Goal: Communication & Community: Answer question/provide support

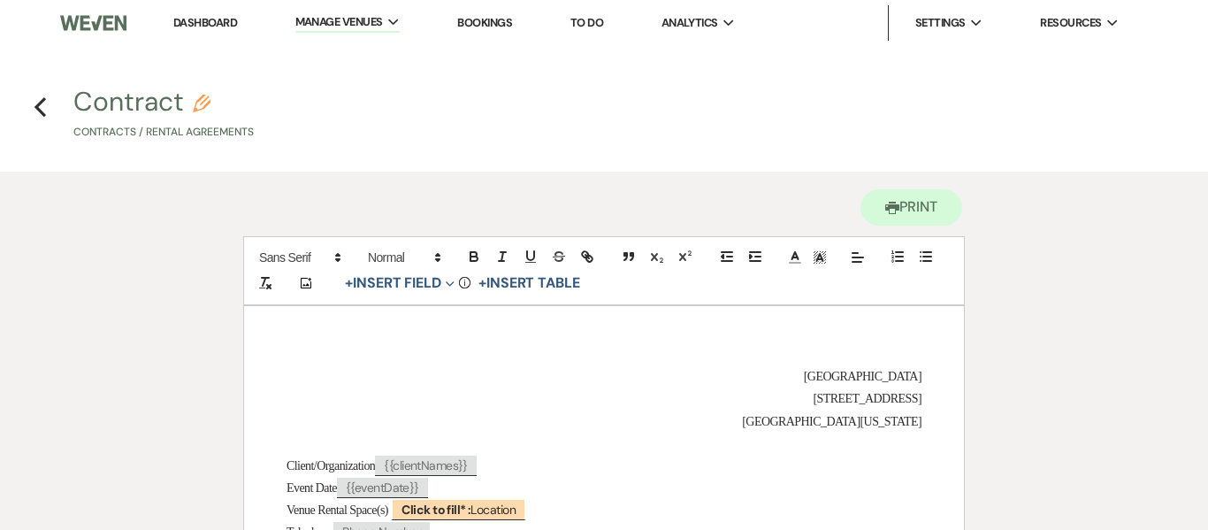
click at [218, 17] on link "Dashboard" at bounding box center [205, 22] width 64 height 15
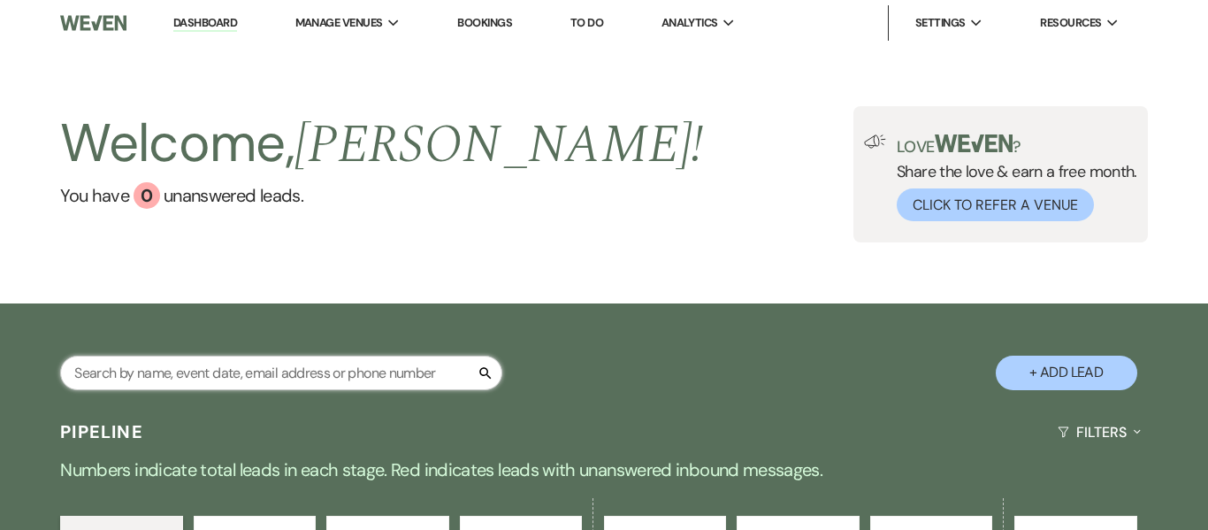
click at [217, 365] on input "text" at bounding box center [281, 373] width 442 height 34
click at [187, 374] on input "ja" at bounding box center [281, 373] width 442 height 34
click at [355, 267] on div "Welcome, [PERSON_NAME] ! You have 0 unanswered lead s . Love ? Share the love &…" at bounding box center [604, 174] width 1208 height 257
click at [260, 370] on input "jaj" at bounding box center [281, 373] width 442 height 34
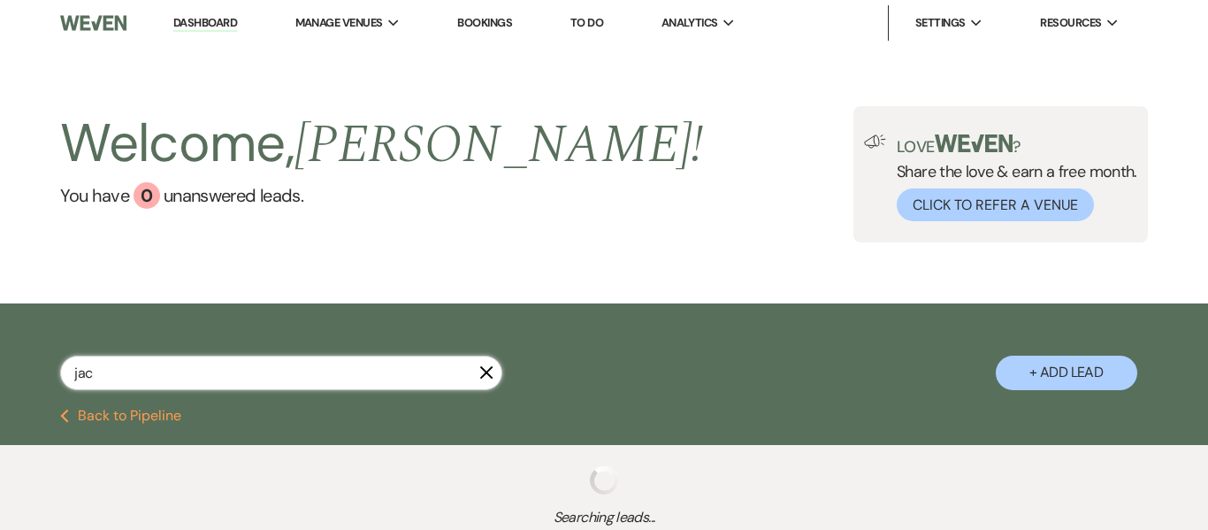
type input "jaco"
select select "2"
select select "8"
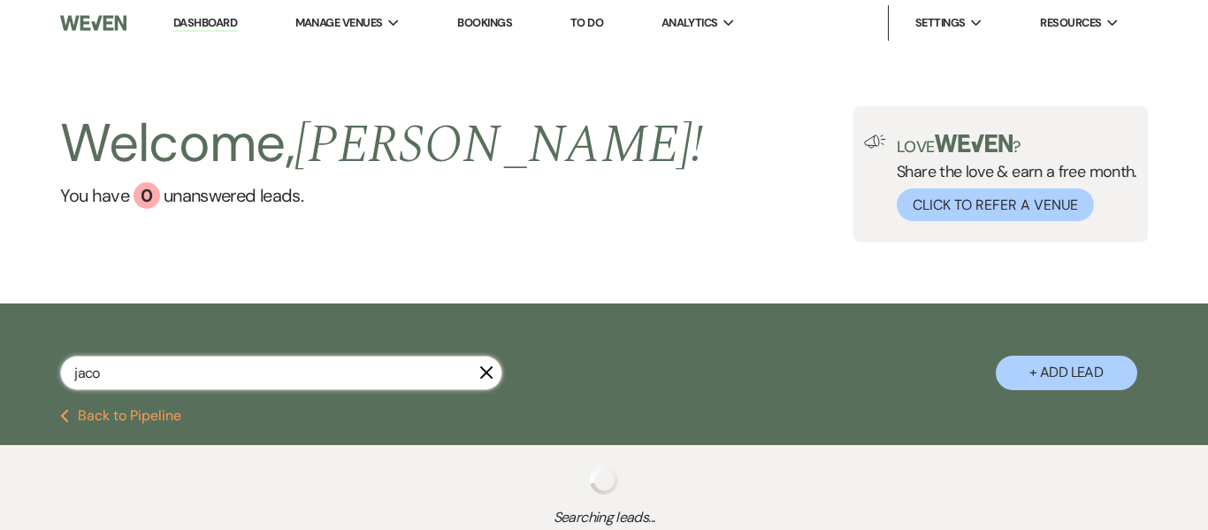
select select "5"
select select "4"
select select "8"
select select "5"
select select "8"
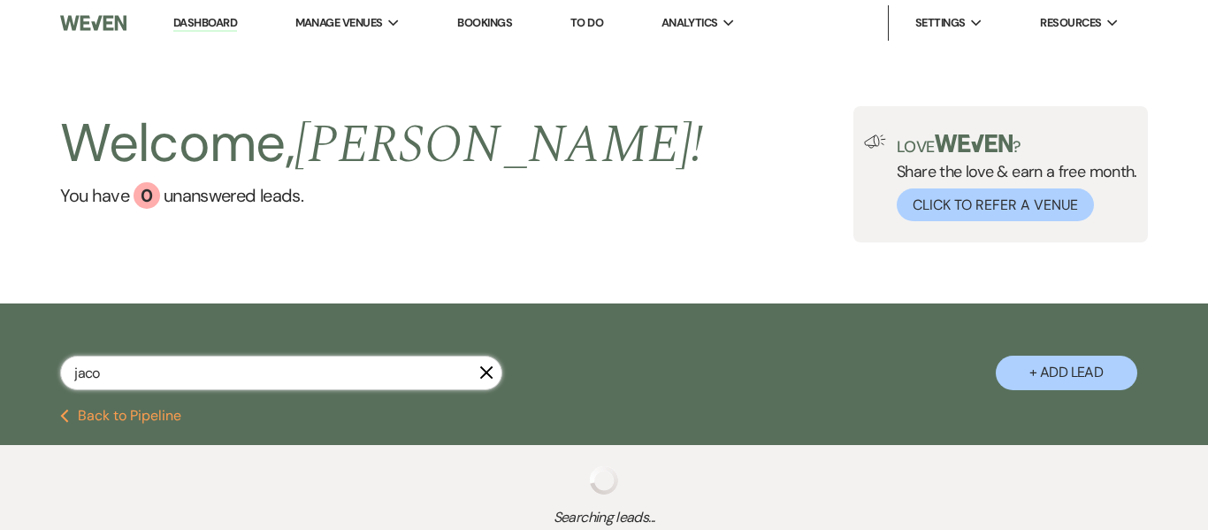
select select "5"
select select "8"
select select "5"
select select "8"
select select "5"
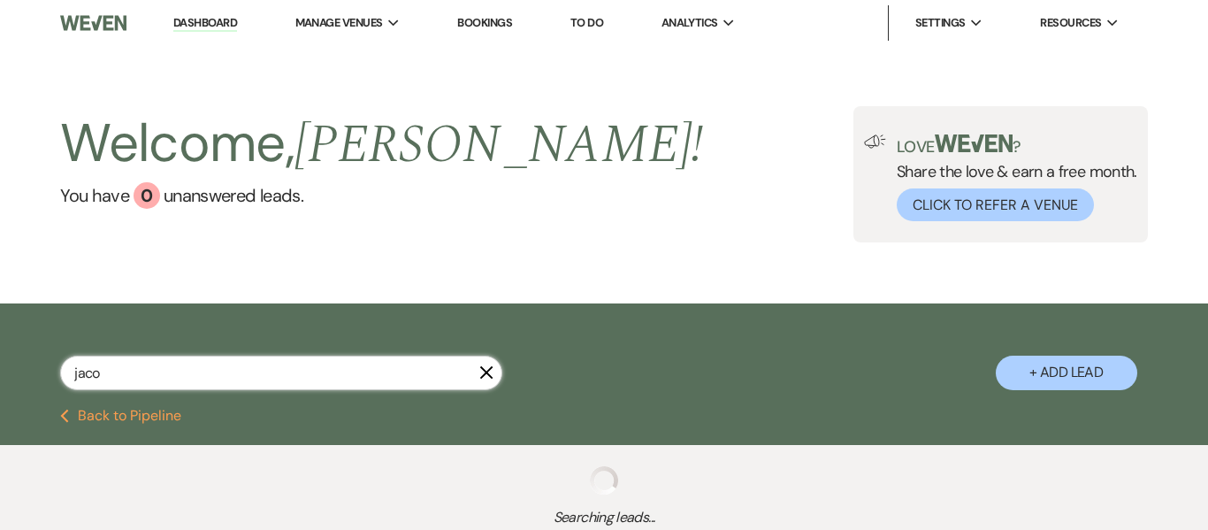
select select "8"
select select "5"
select select "8"
select select "5"
select select "8"
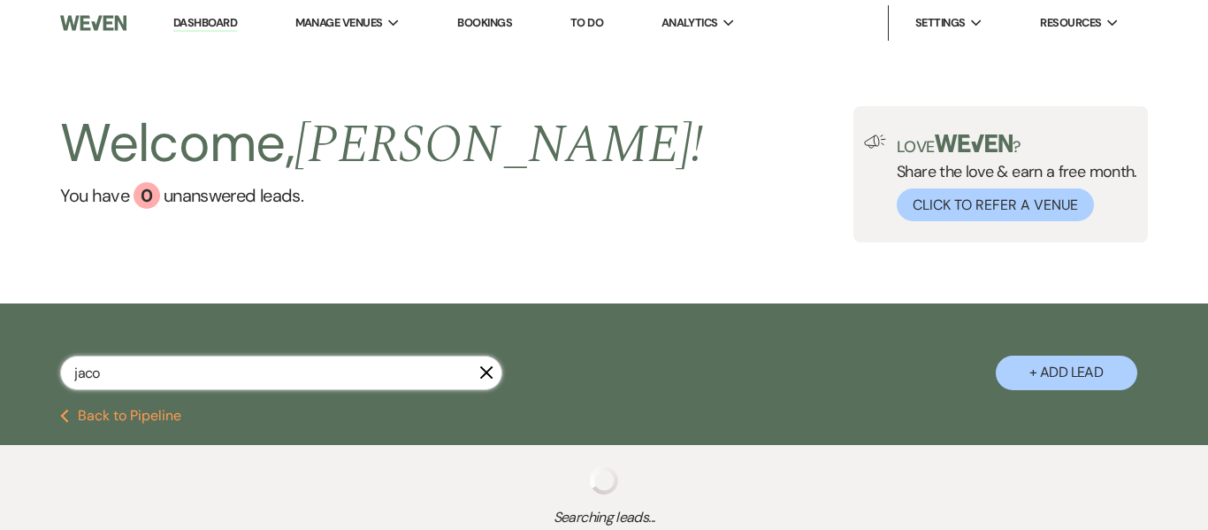
select select "8"
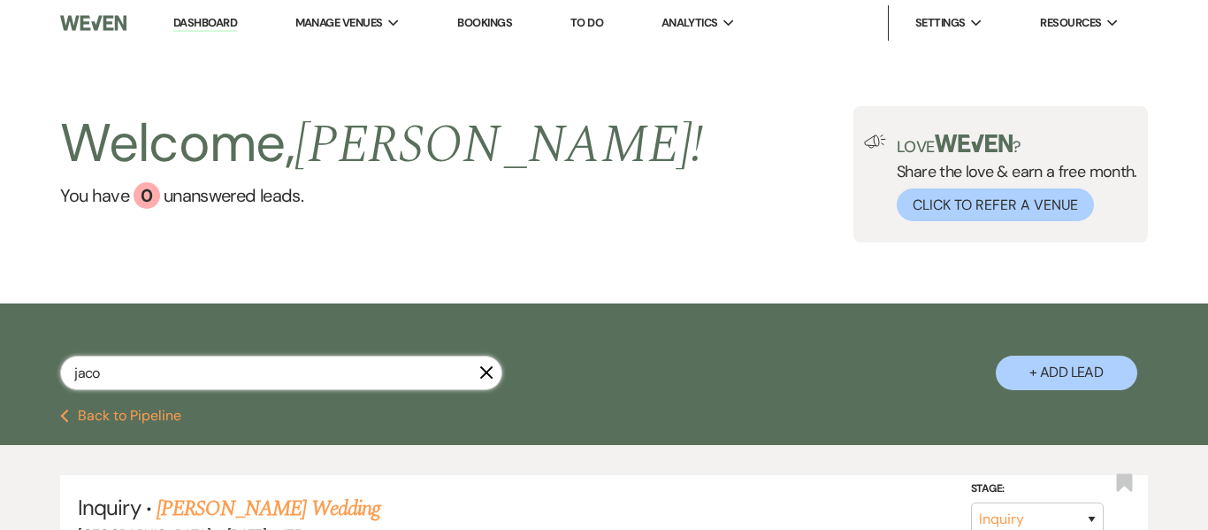
type input "[PERSON_NAME]"
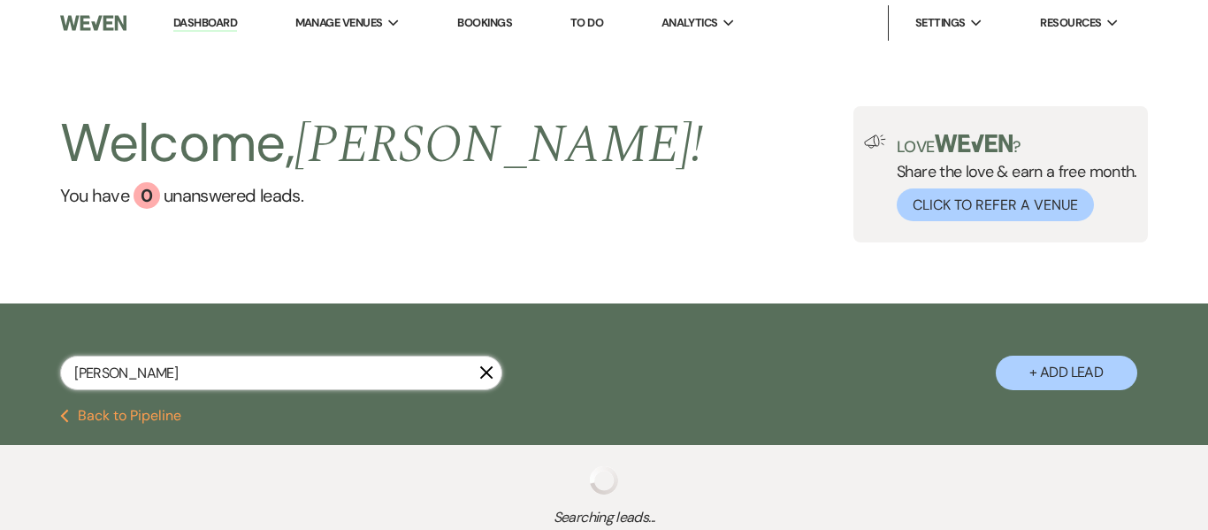
select select "2"
select select "8"
select select "5"
select select "4"
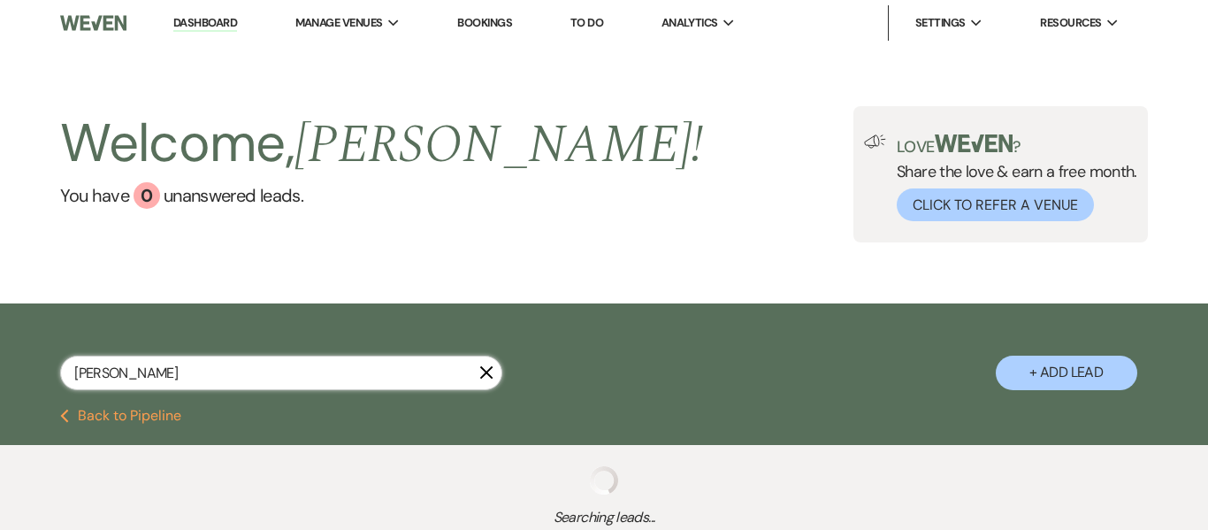
select select "8"
select select "5"
select select "8"
select select "5"
select select "8"
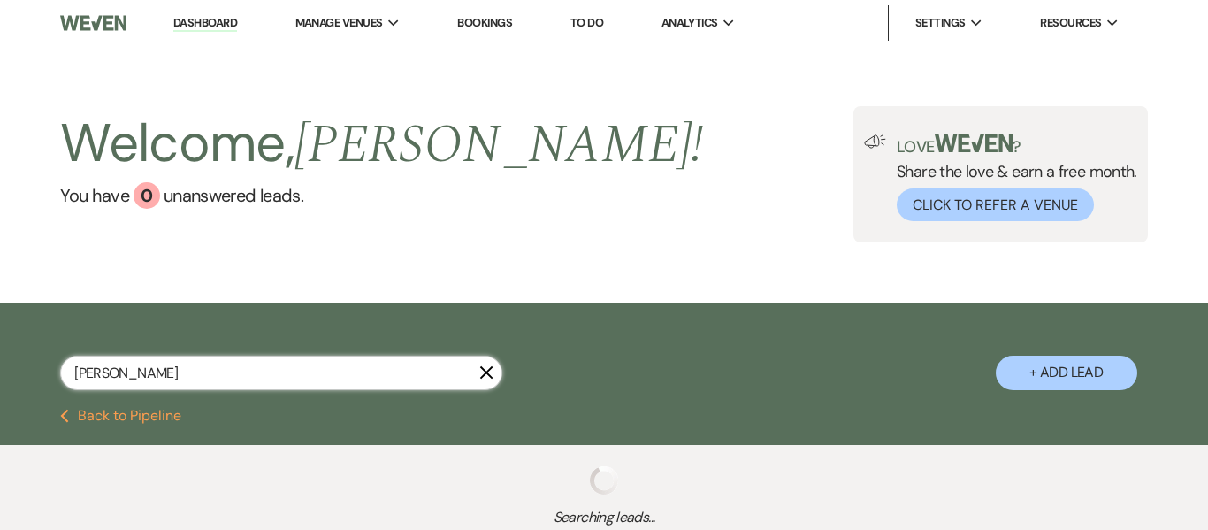
select select "5"
select select "8"
select select "5"
select select "8"
select select "5"
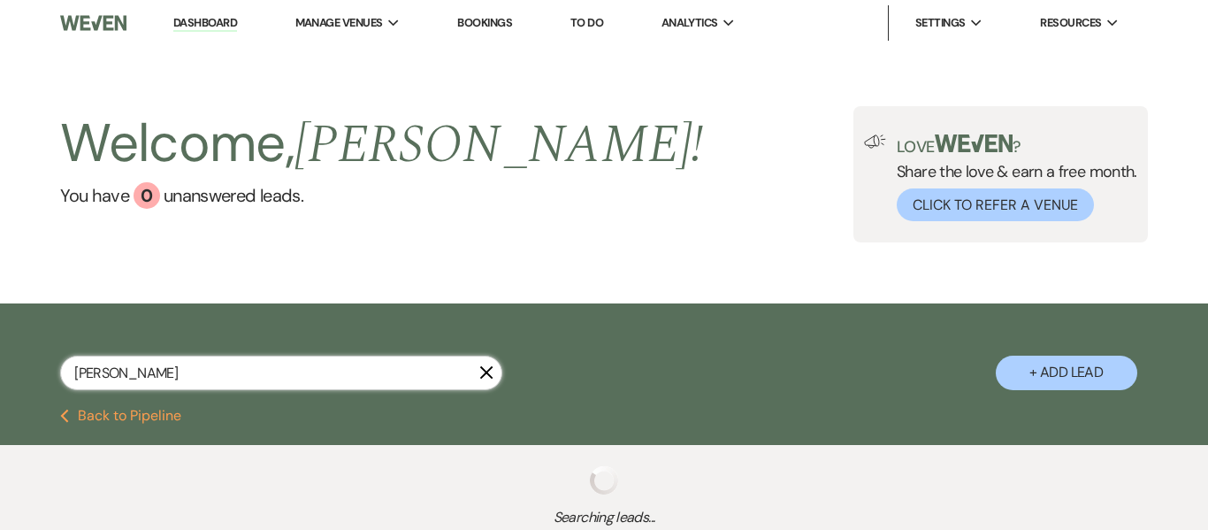
select select "8"
select select "5"
select select "8"
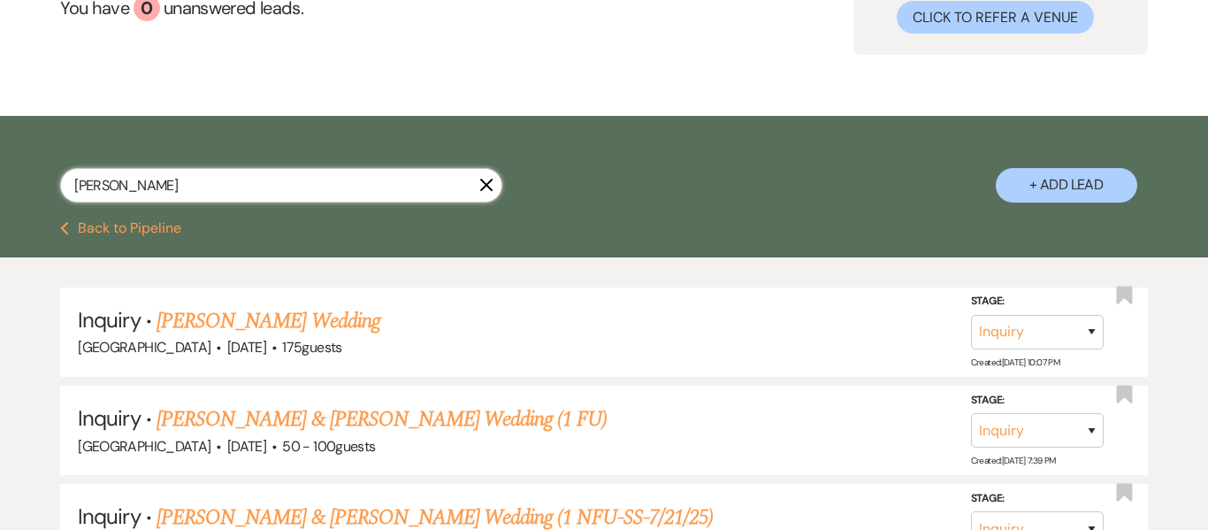
scroll to position [194, 0]
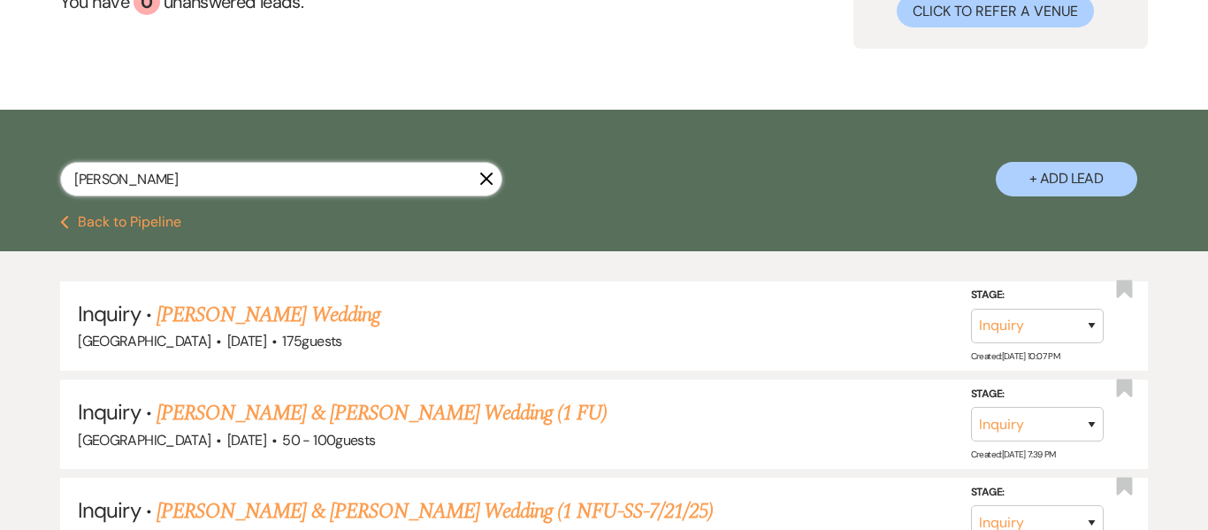
type input "[PERSON_NAME]"
click at [487, 183] on icon "X" at bounding box center [486, 179] width 14 height 14
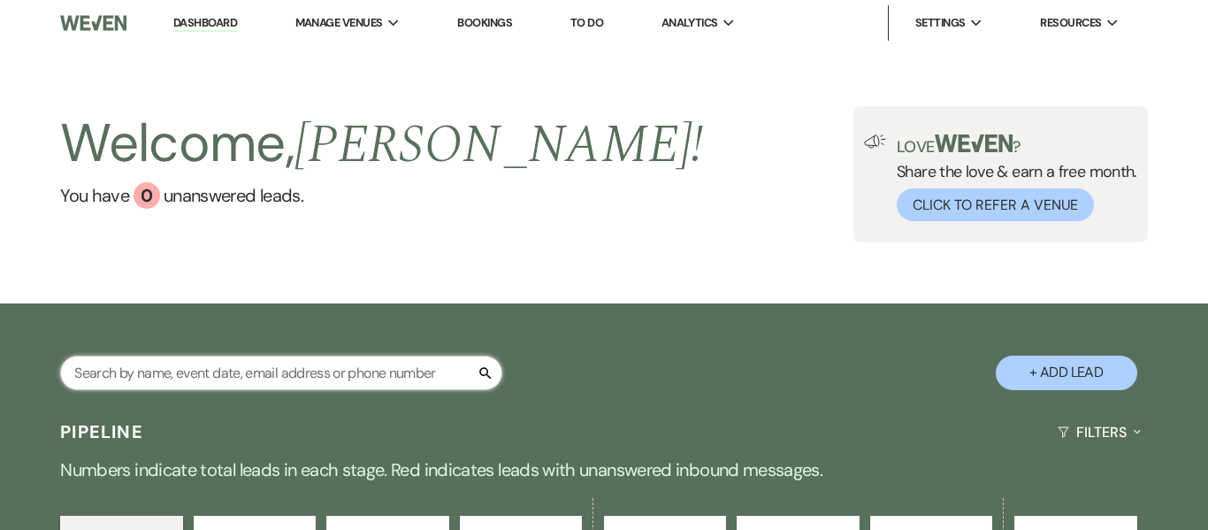
click at [256, 372] on input "text" at bounding box center [281, 373] width 442 height 34
type input "will"
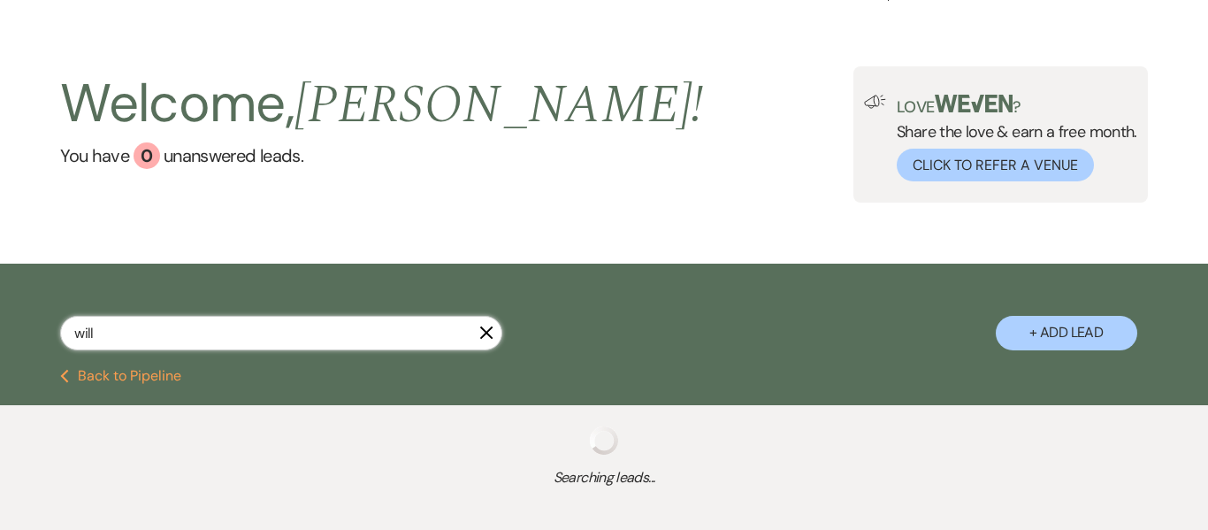
select select "9"
select select "2"
select select "8"
select select "2"
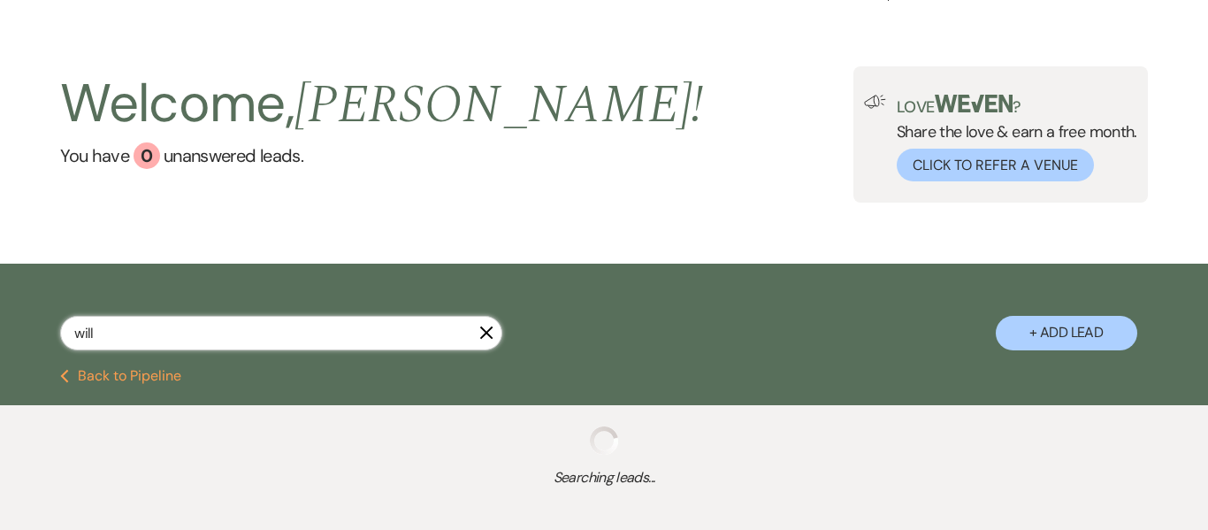
select select "2"
select select "8"
select select "1"
select select "2"
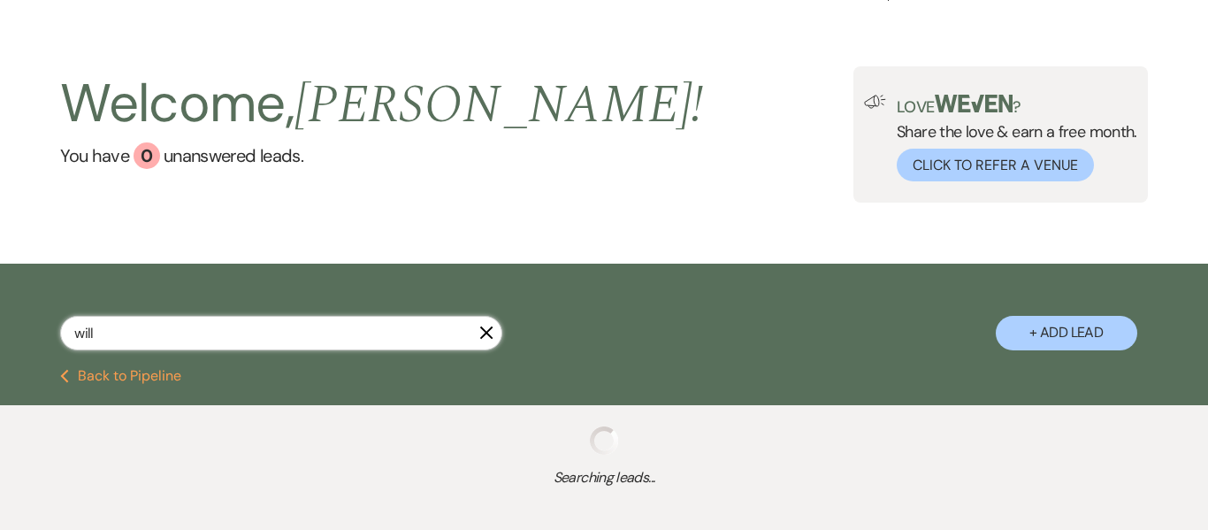
select select "2"
select select "8"
select select "11"
select select "2"
select select "8"
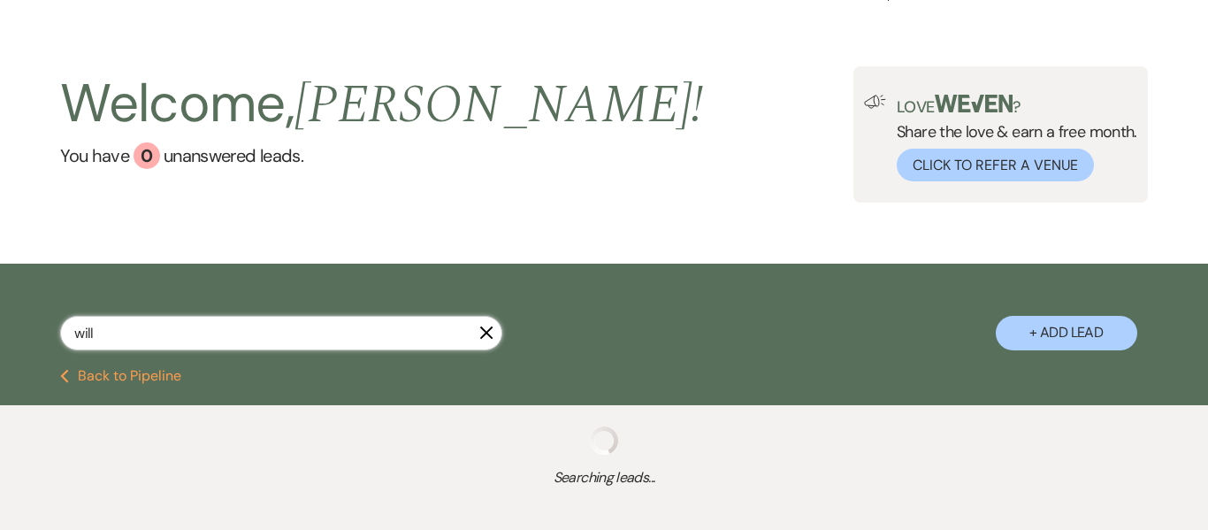
select select "5"
select select "8"
select select "5"
select select "8"
select select "5"
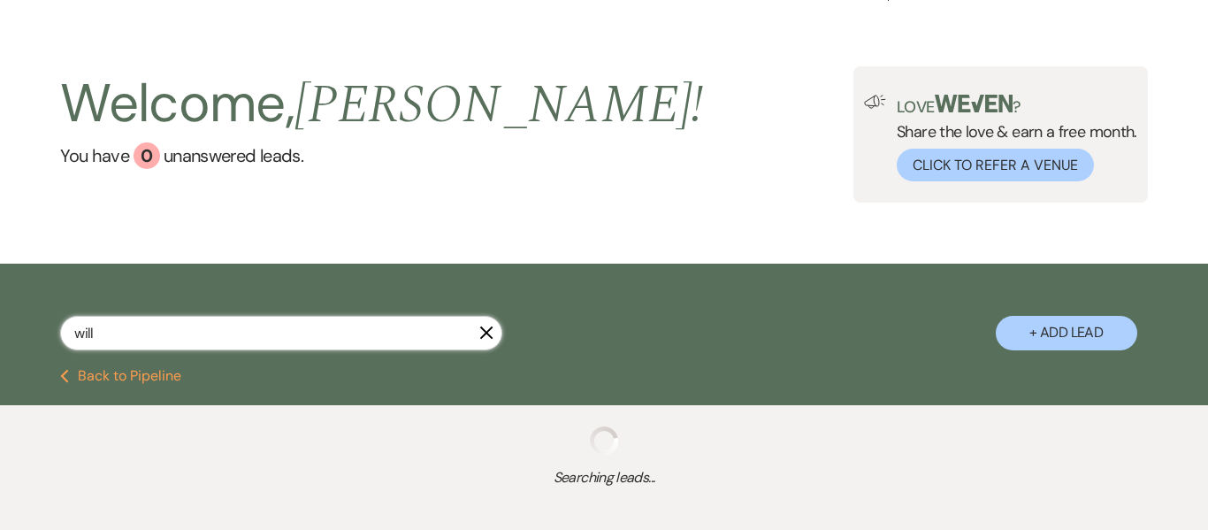
select select "8"
select select "5"
select select "6"
select select "8"
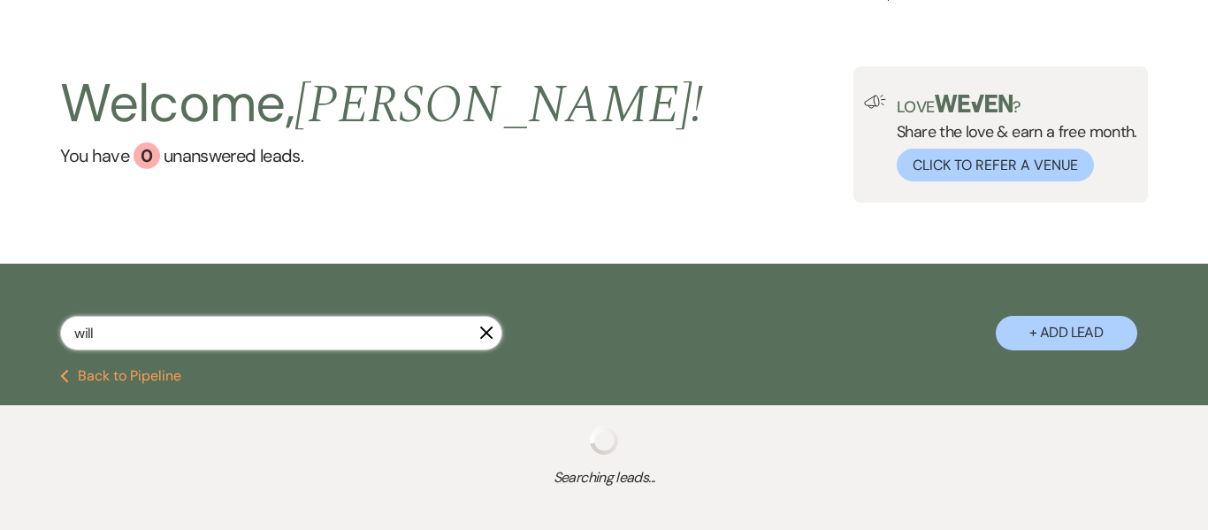
select select "5"
select select "8"
select select "6"
select select "8"
select select "5"
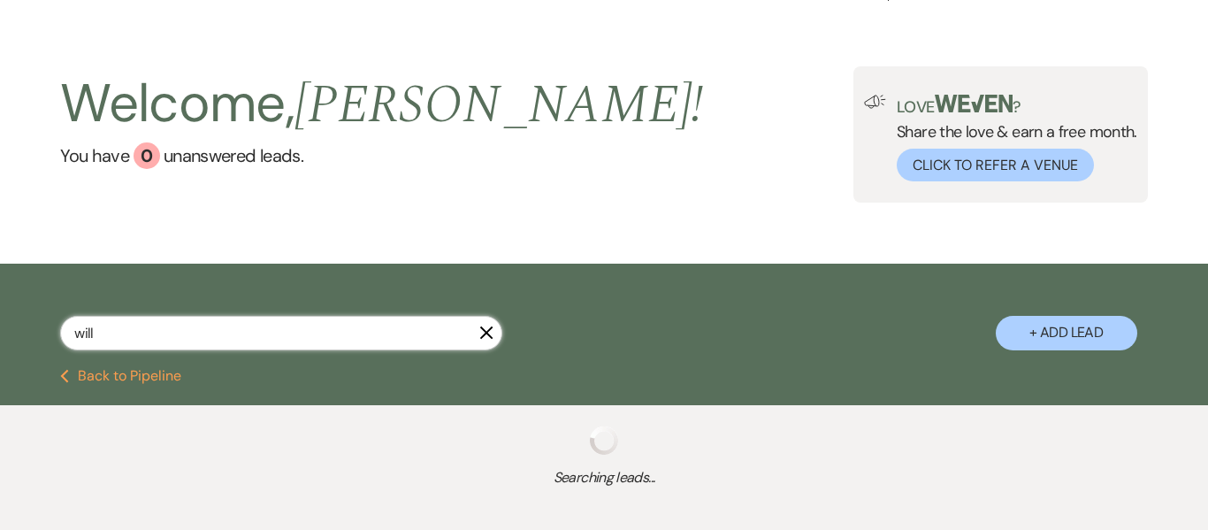
select select "8"
select select "5"
select select "8"
select select "5"
select select "8"
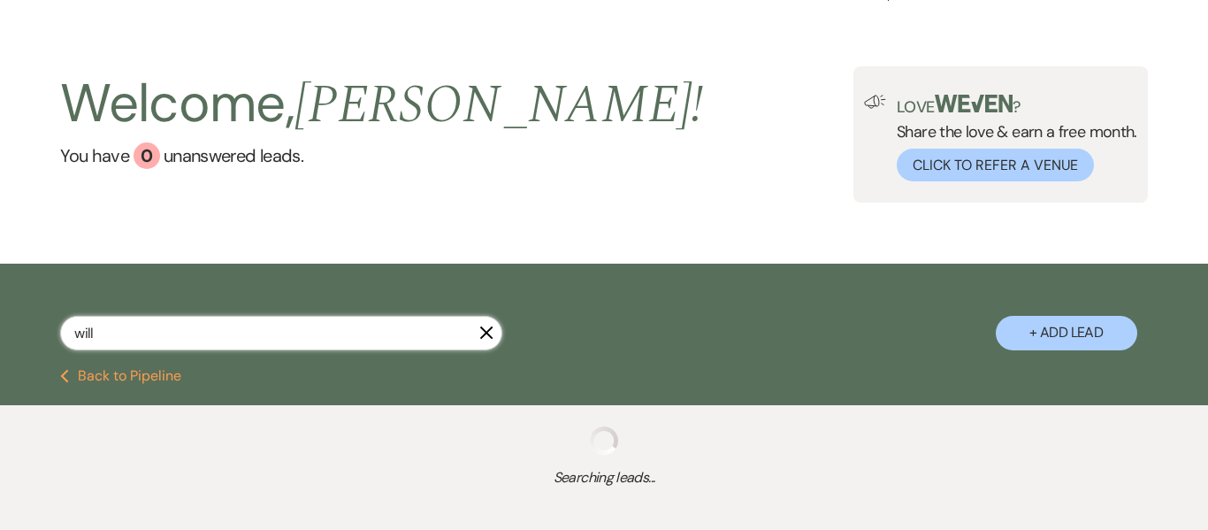
select select "7"
select select "8"
select select "5"
select select "8"
select select "5"
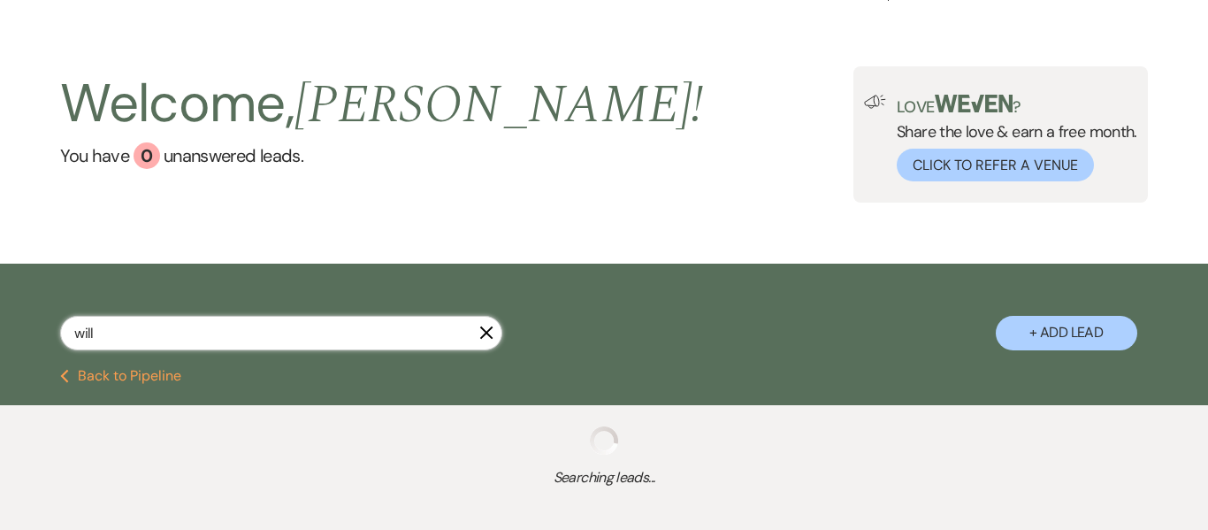
select select "4"
select select "8"
select select "5"
select select "8"
select select "5"
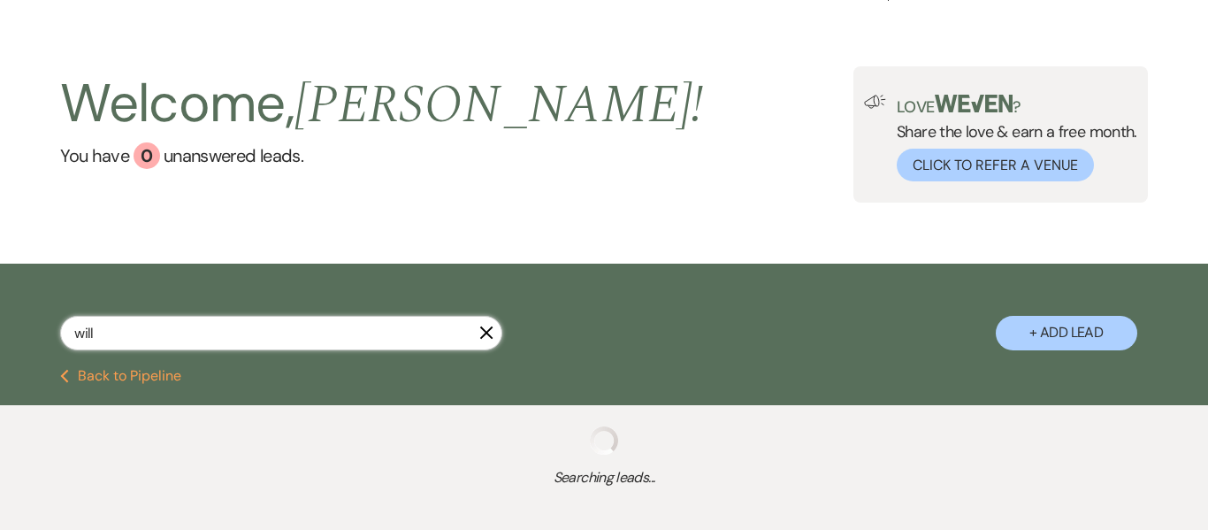
select select "4"
select select "8"
select select "5"
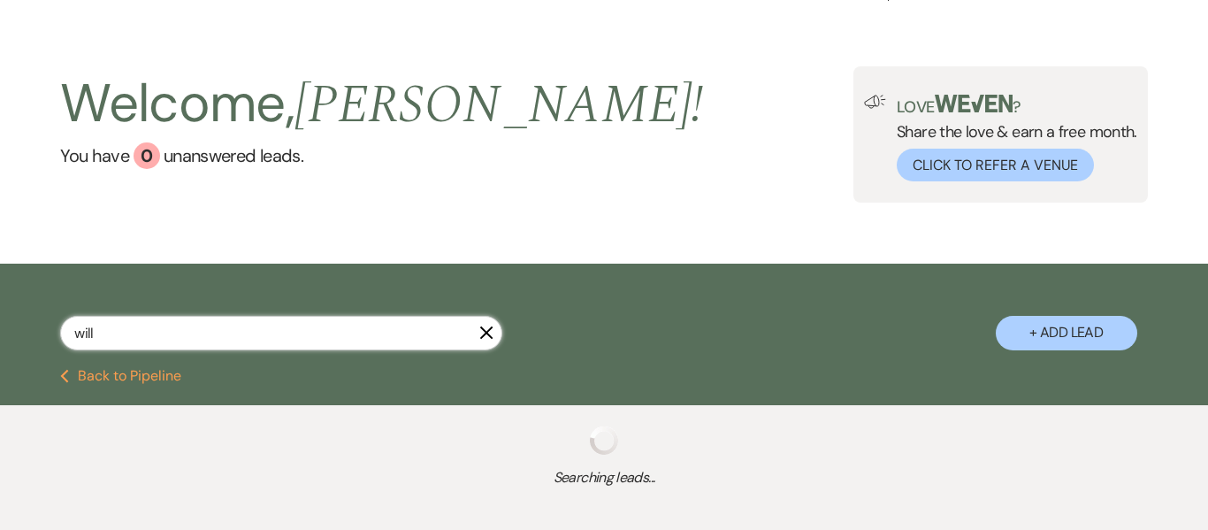
select select "8"
select select "7"
select select "8"
select select "6"
select select "8"
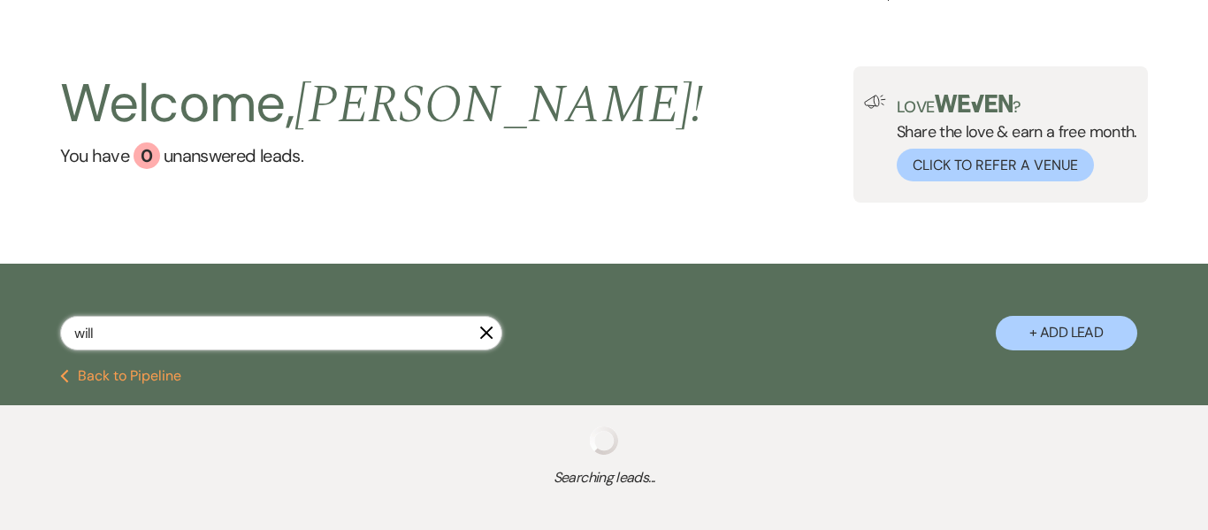
select select "5"
select select "8"
select select "5"
select select "8"
select select "5"
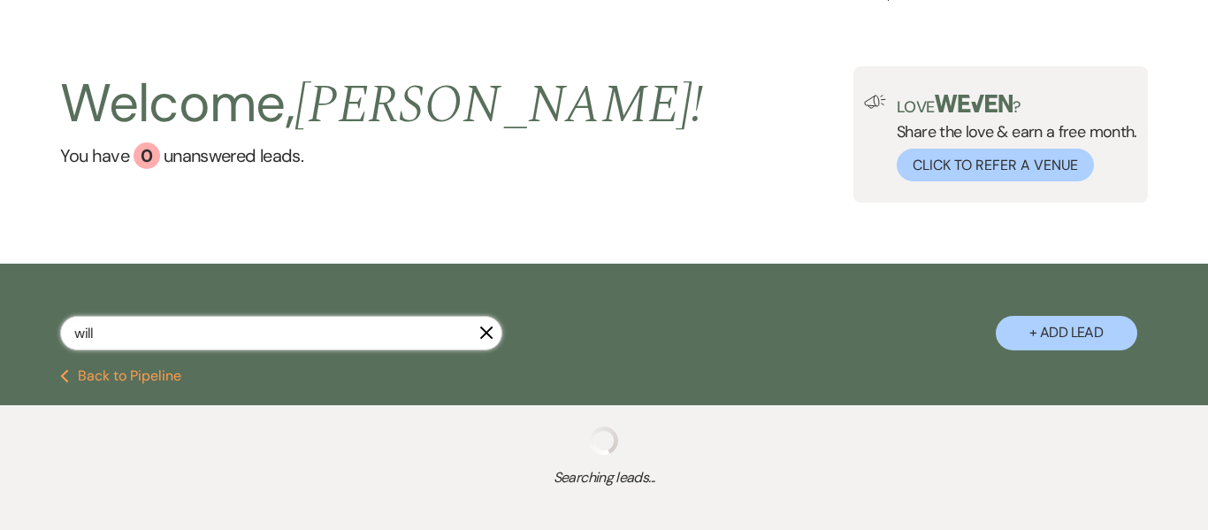
select select "8"
select select "5"
select select "8"
select select "5"
select select "8"
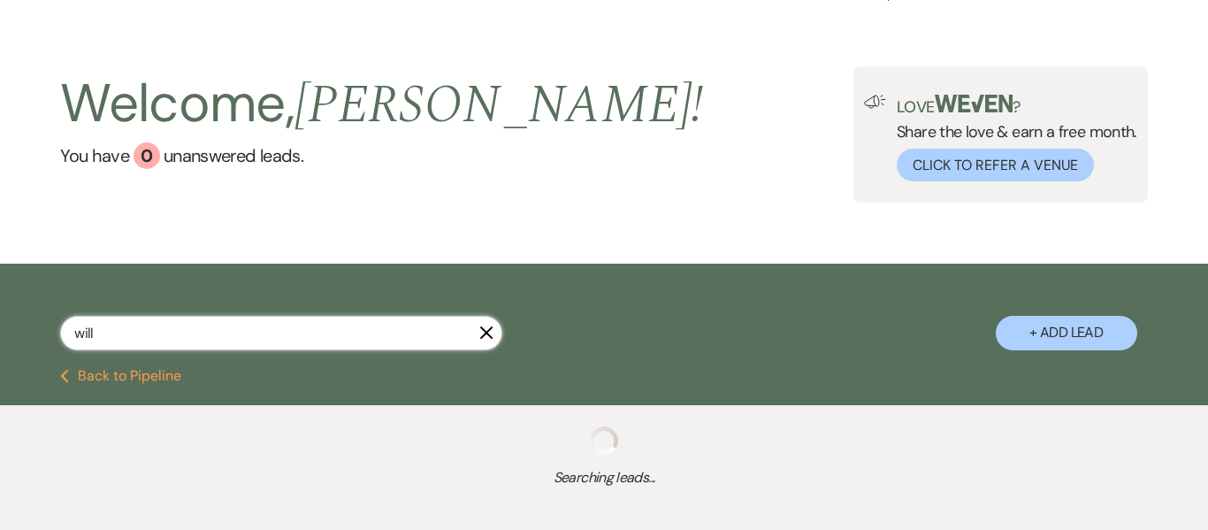
select select "6"
select select "8"
select select "1"
select select "8"
select select "5"
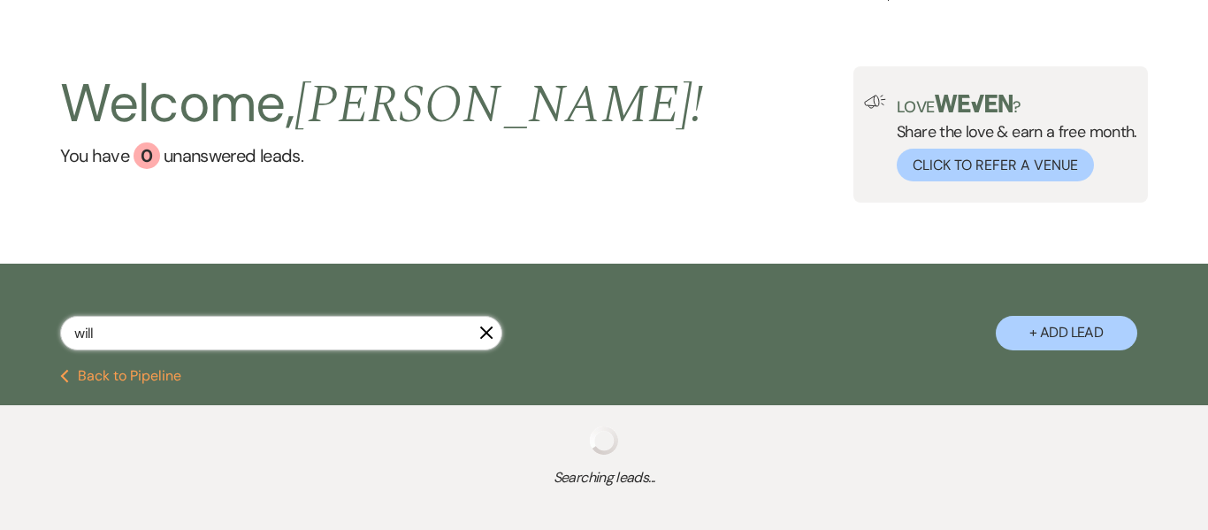
select select "8"
select select "5"
select select "8"
select select "5"
select select "8"
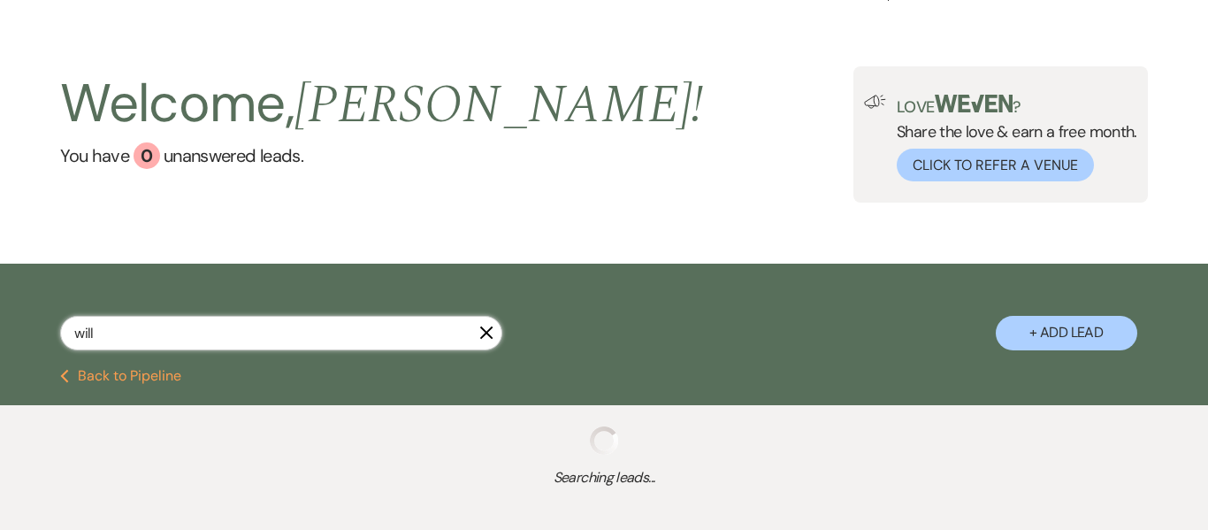
select select "1"
select select "8"
select select "7"
select select "8"
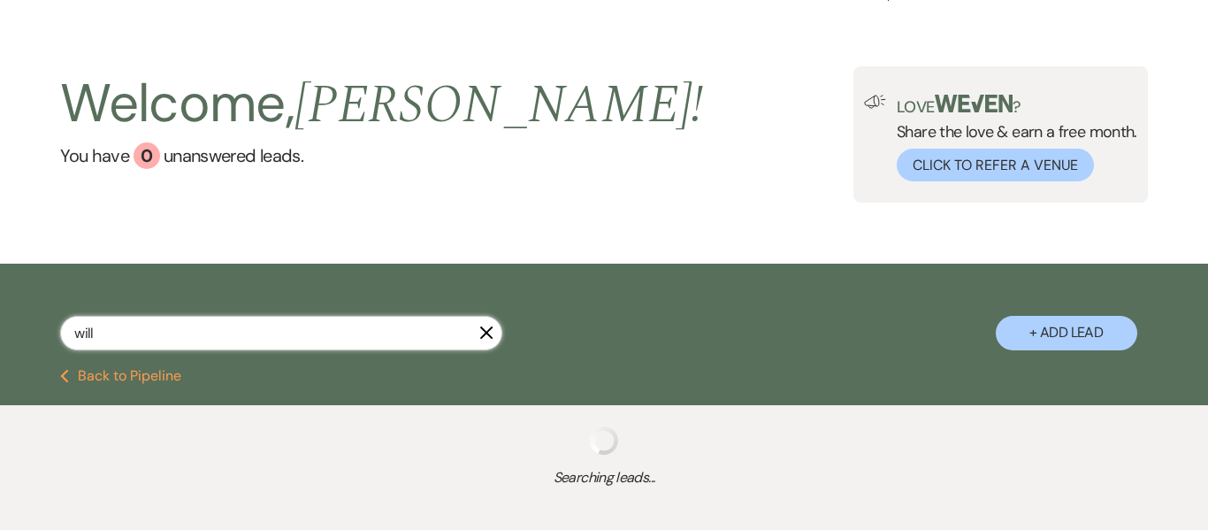
select select "8"
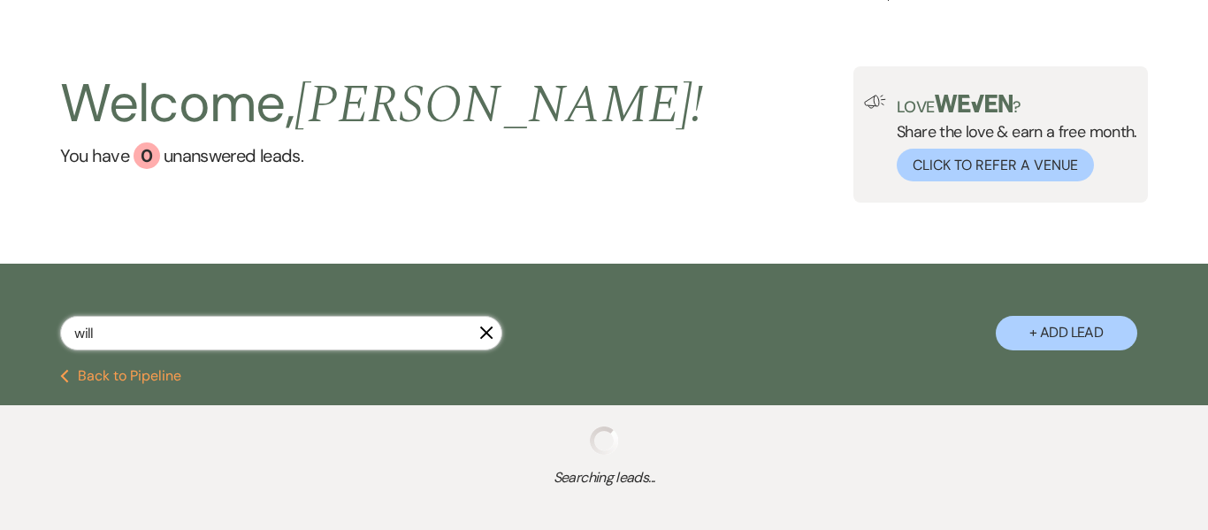
select select "8"
select select "5"
select select "8"
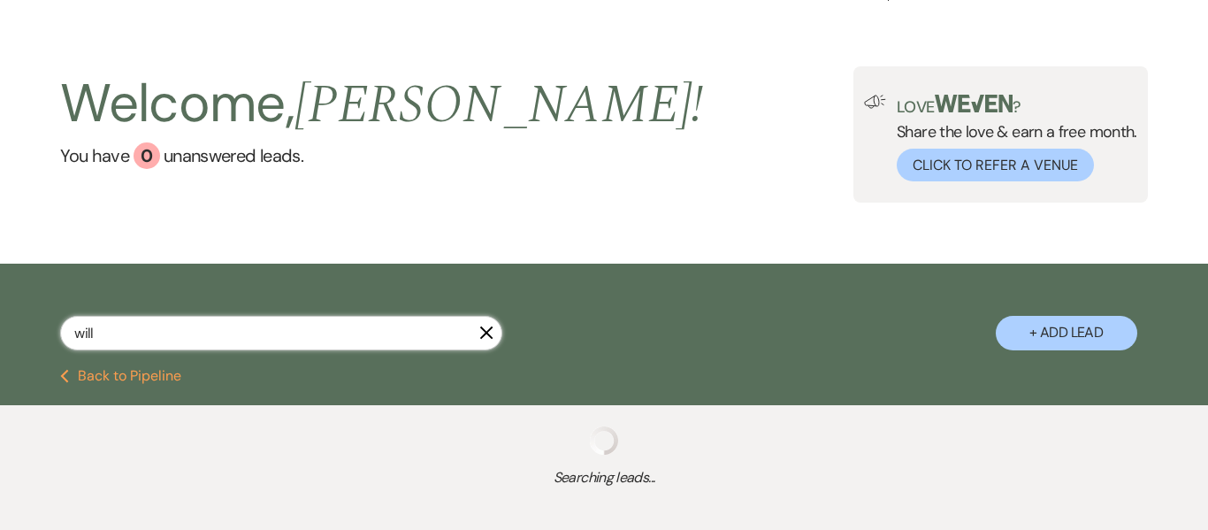
select select "8"
select select "5"
select select "8"
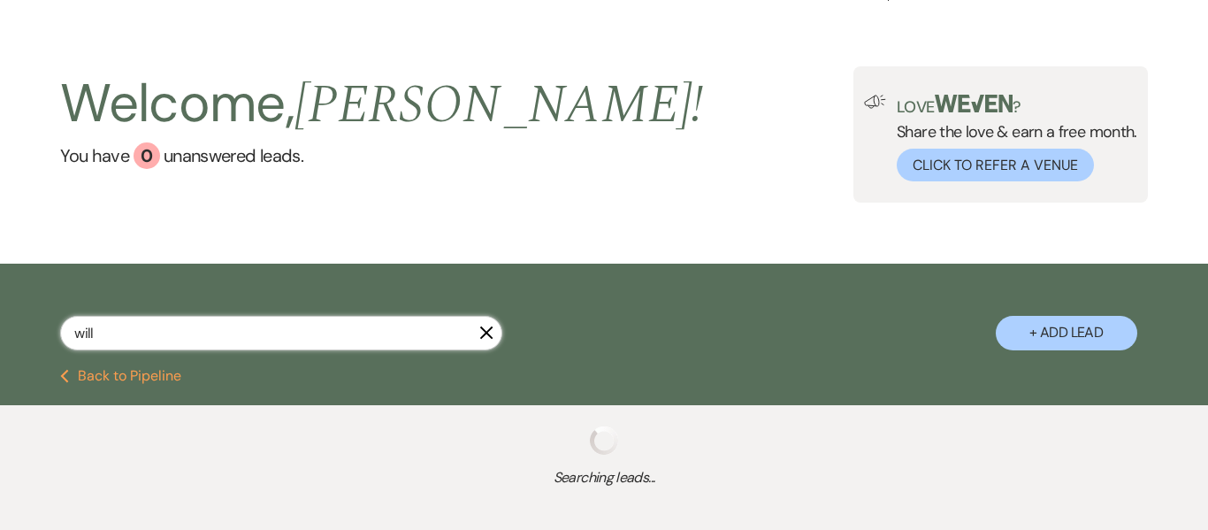
select select "5"
select select "8"
select select "5"
select select "8"
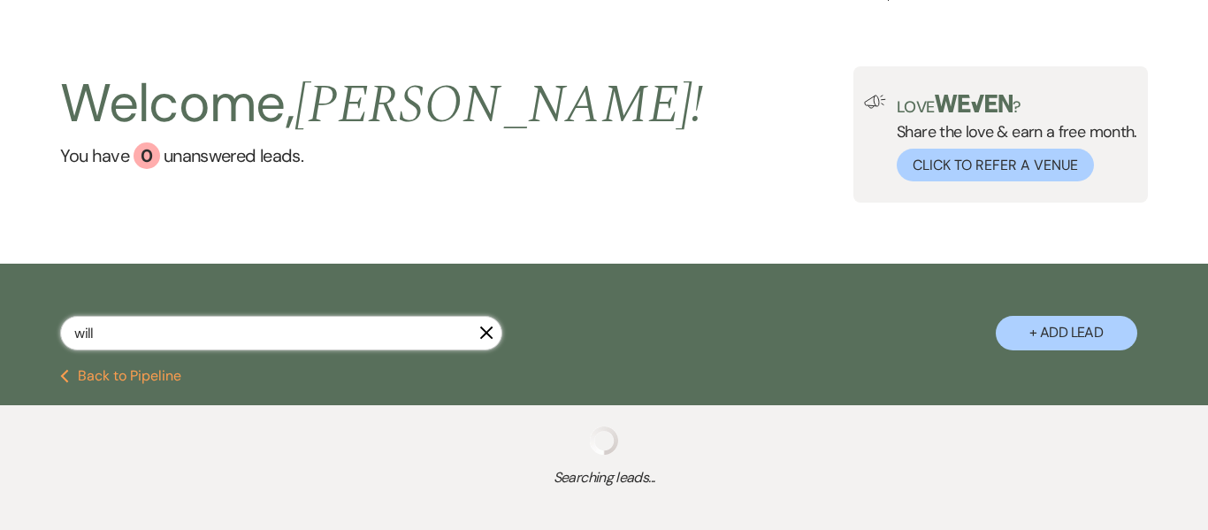
select select "8"
select select "5"
select select "8"
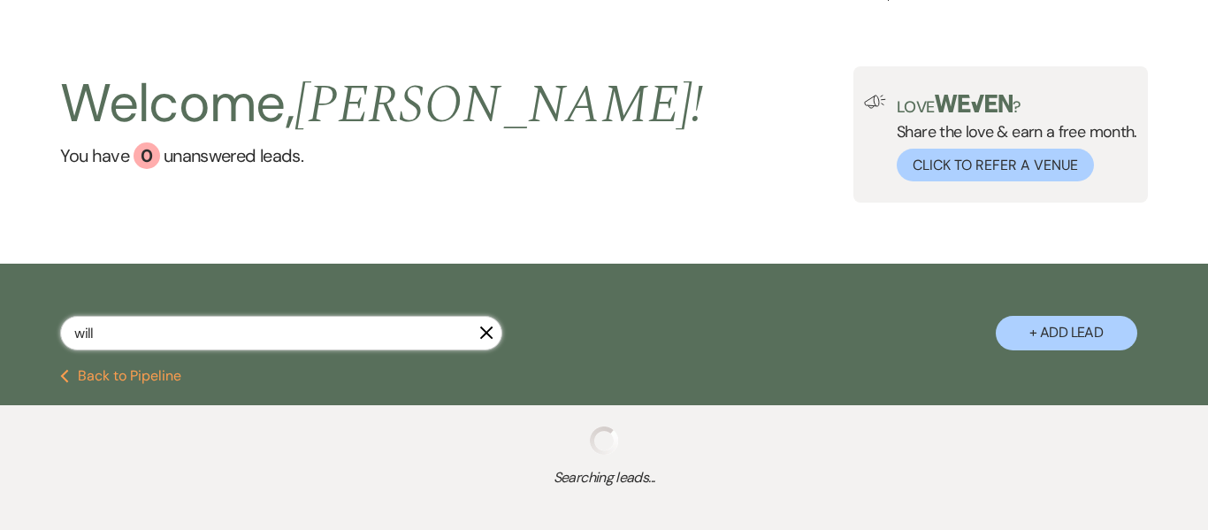
select select "5"
select select "8"
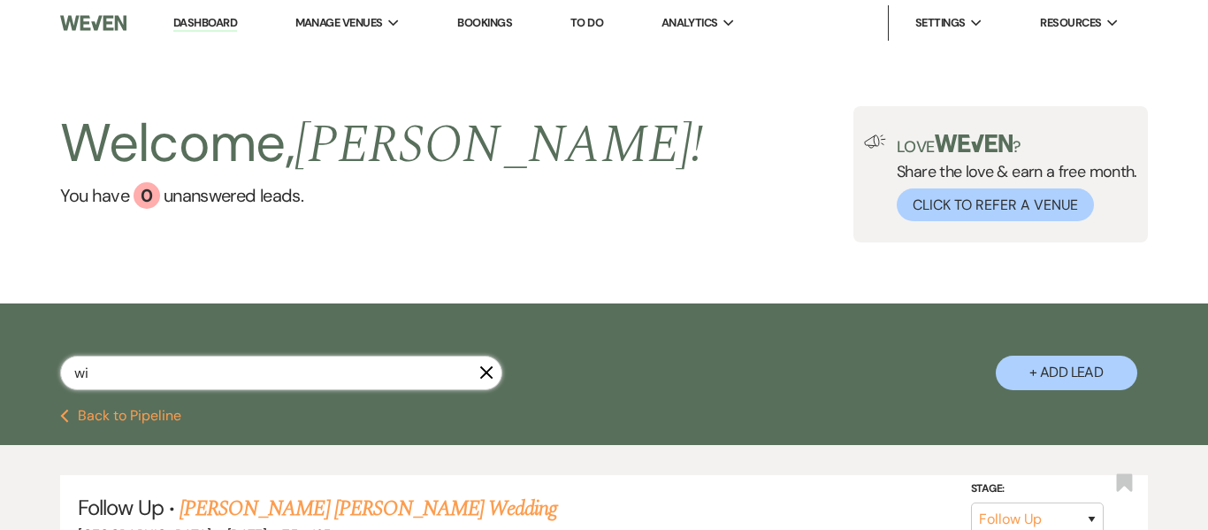
type input "w"
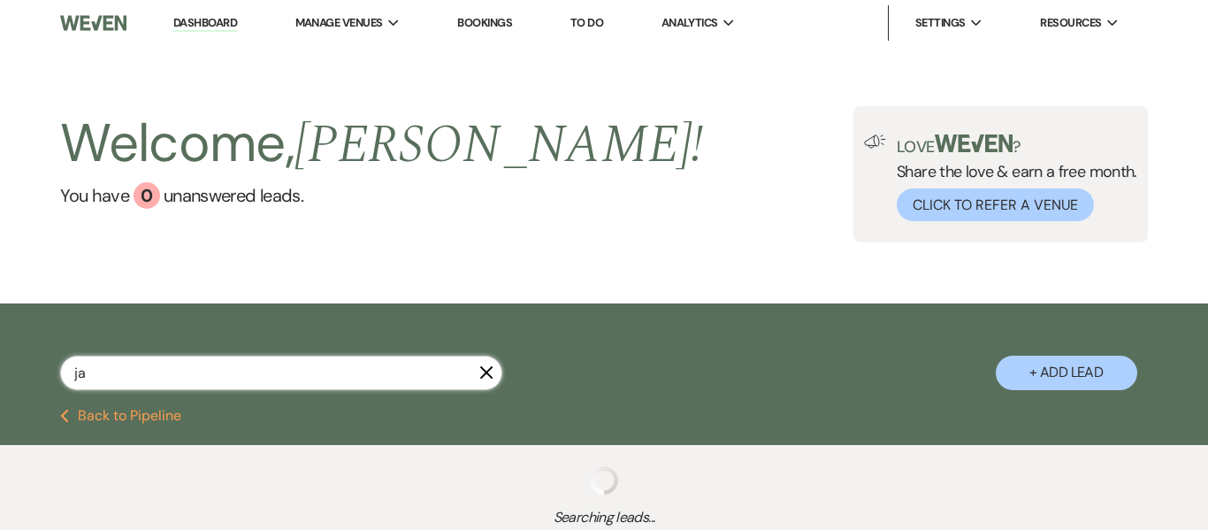
type input "jac"
select select "4"
select select "2"
select select "8"
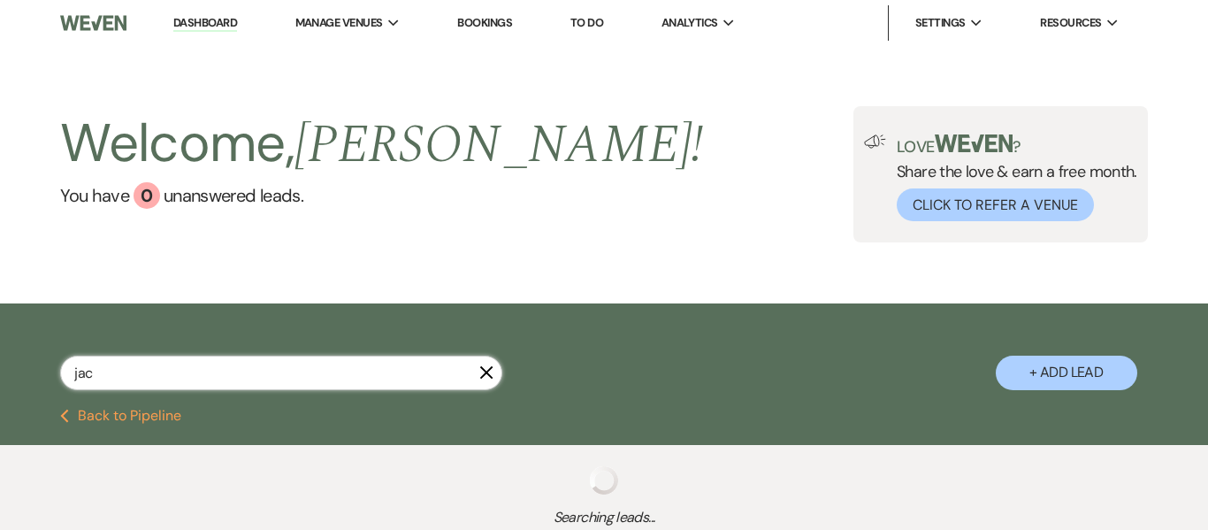
select select "8"
select select "7"
select select "8"
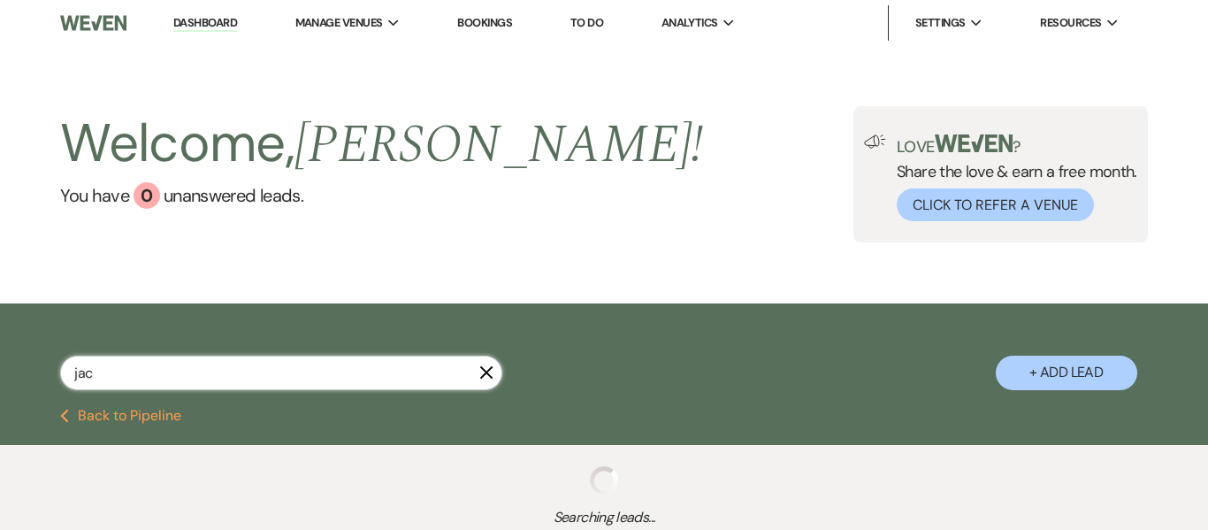
select select "8"
select select "4"
select select "8"
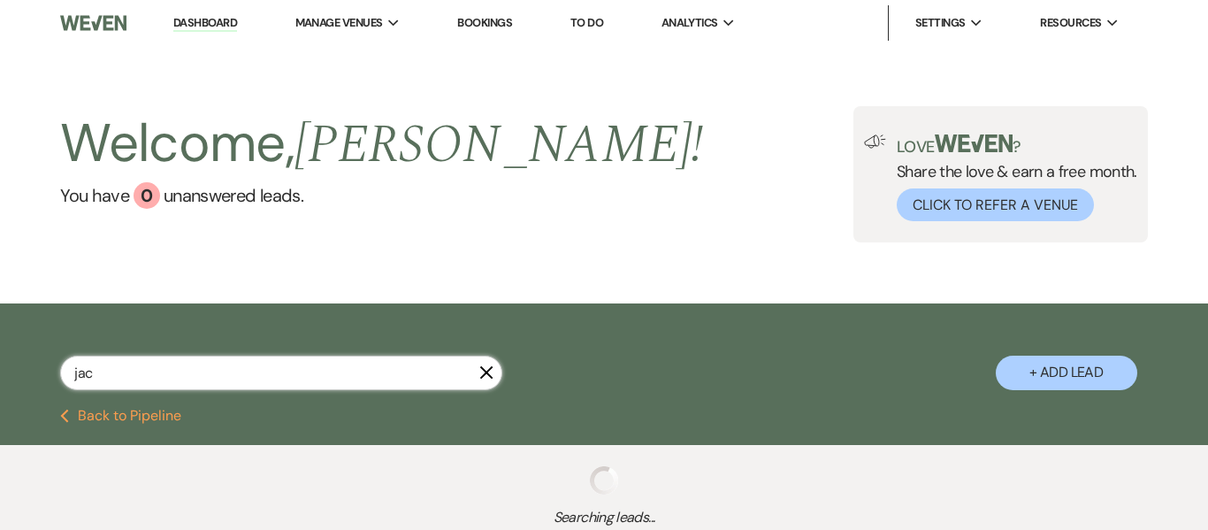
select select "1"
select select "8"
select select "1"
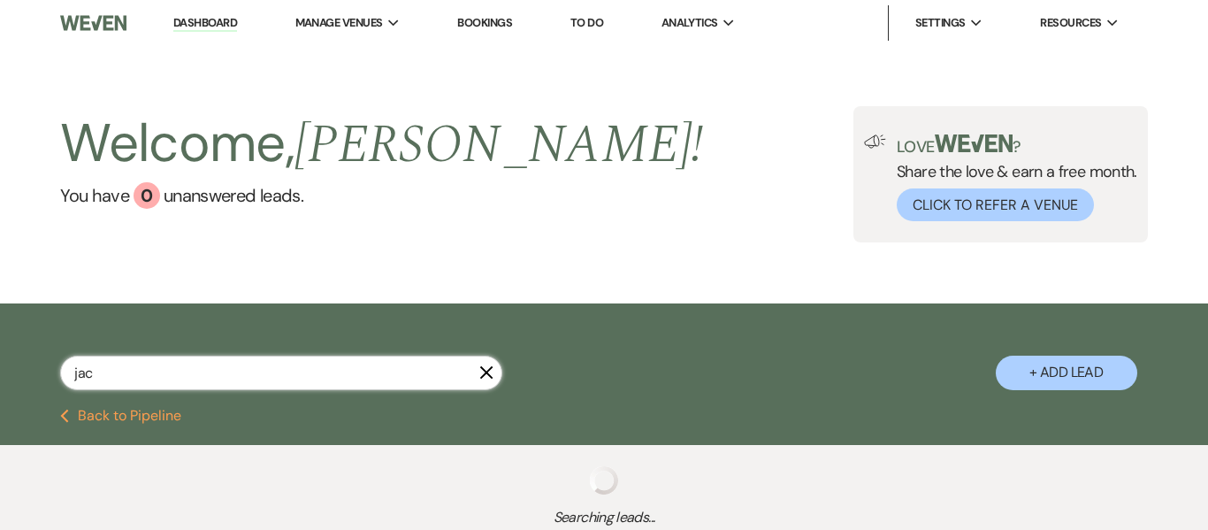
select select "9"
select select "8"
select select "4"
select select "8"
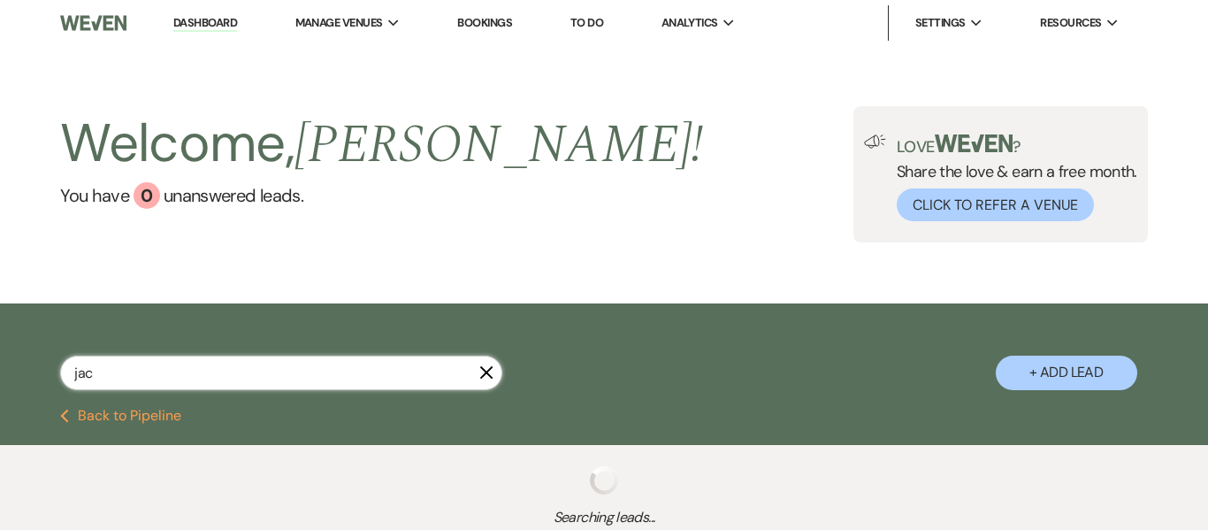
select select "1"
select select "5"
select select "2"
select select "8"
select select "5"
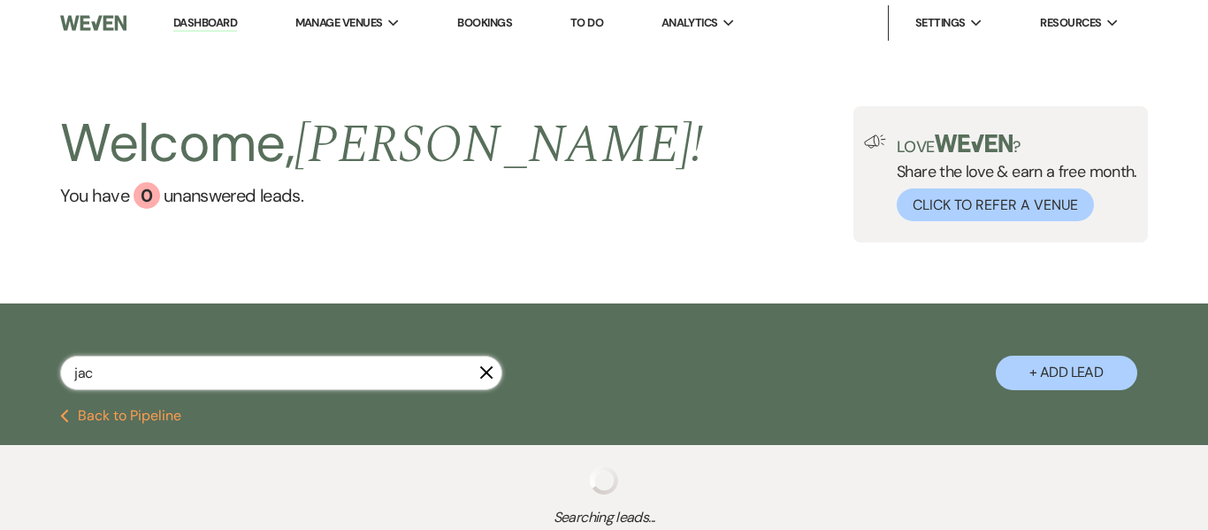
select select "2"
select select "8"
select select "7"
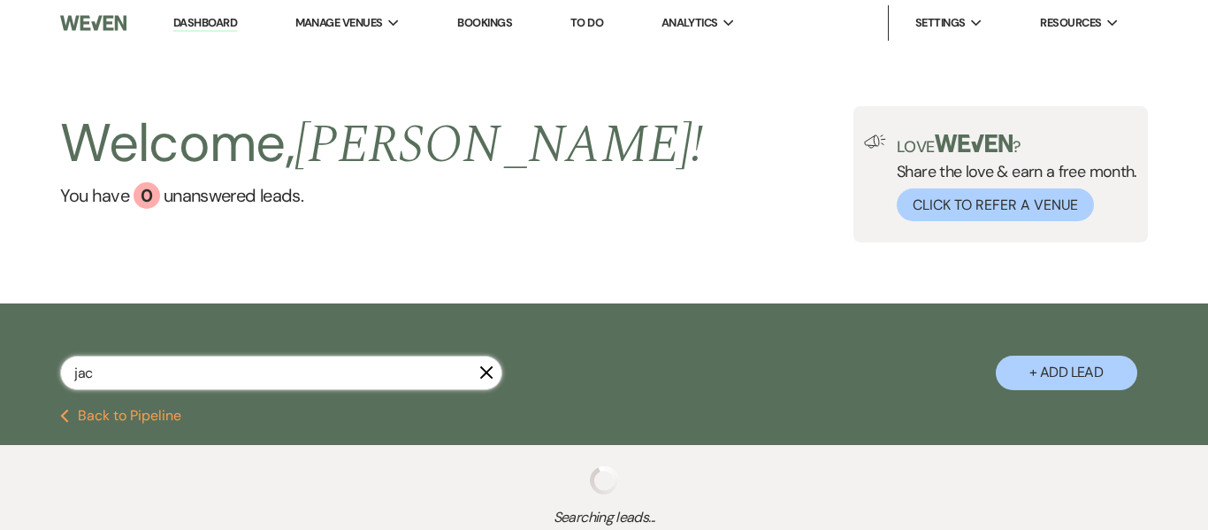
select select "9"
select select "8"
select select "5"
select select "2"
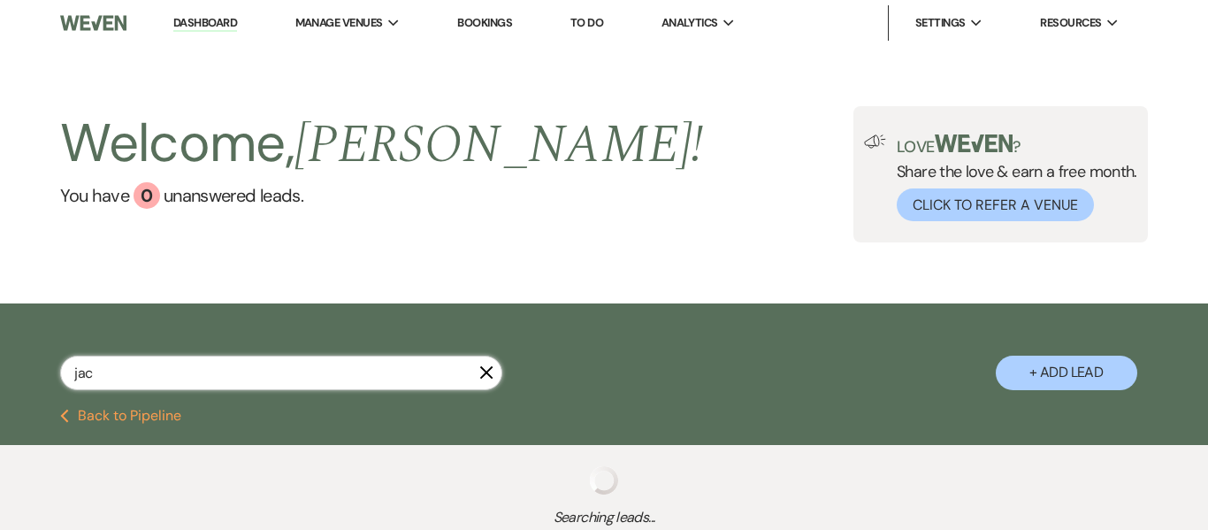
select select "2"
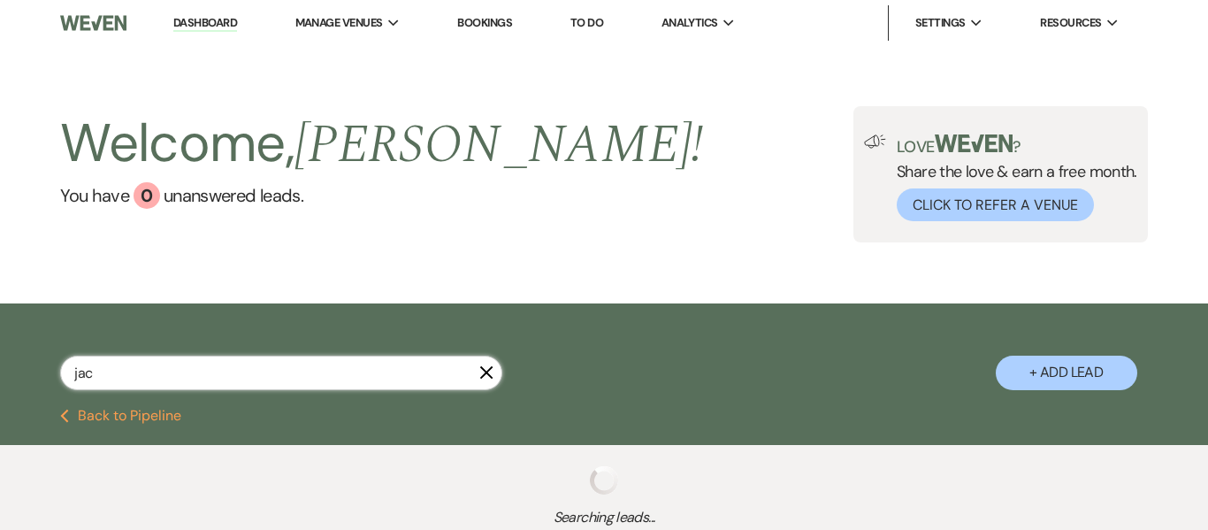
select select "2"
select select "8"
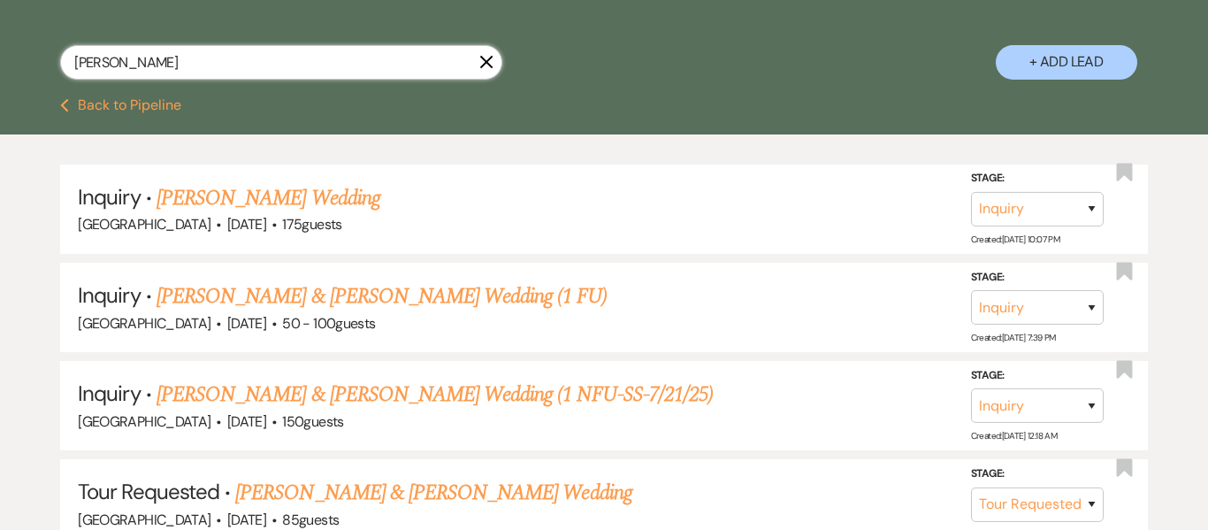
scroll to position [313, 0]
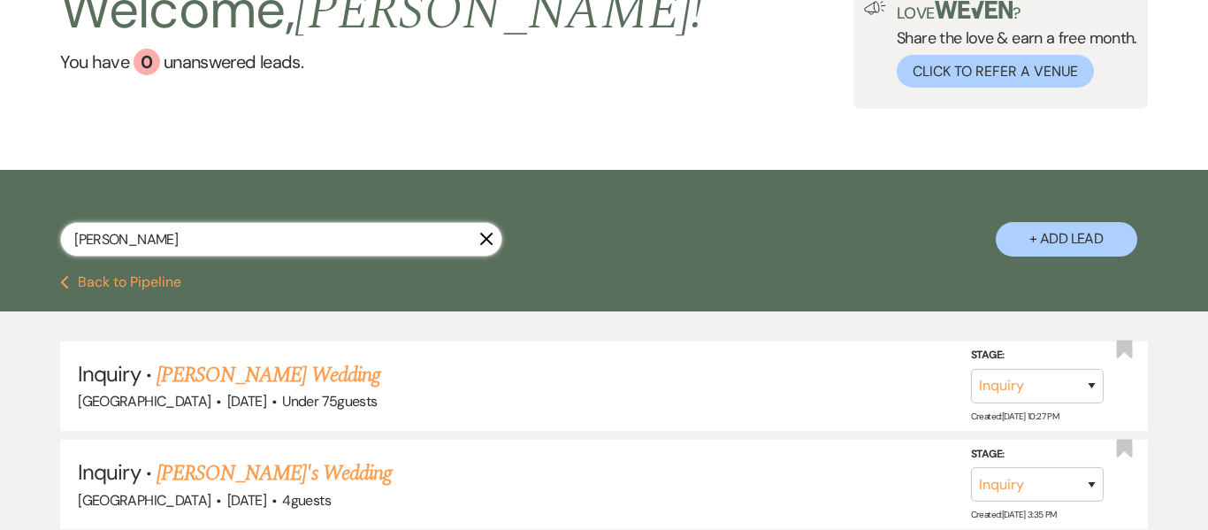
scroll to position [313, 0]
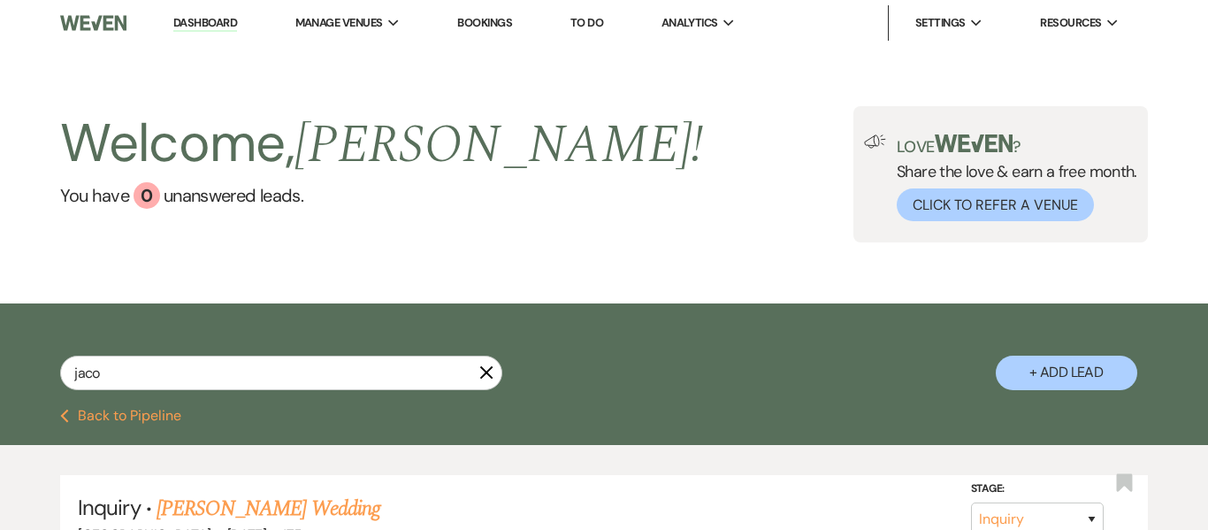
click at [211, 24] on link "Dashboard" at bounding box center [205, 23] width 64 height 17
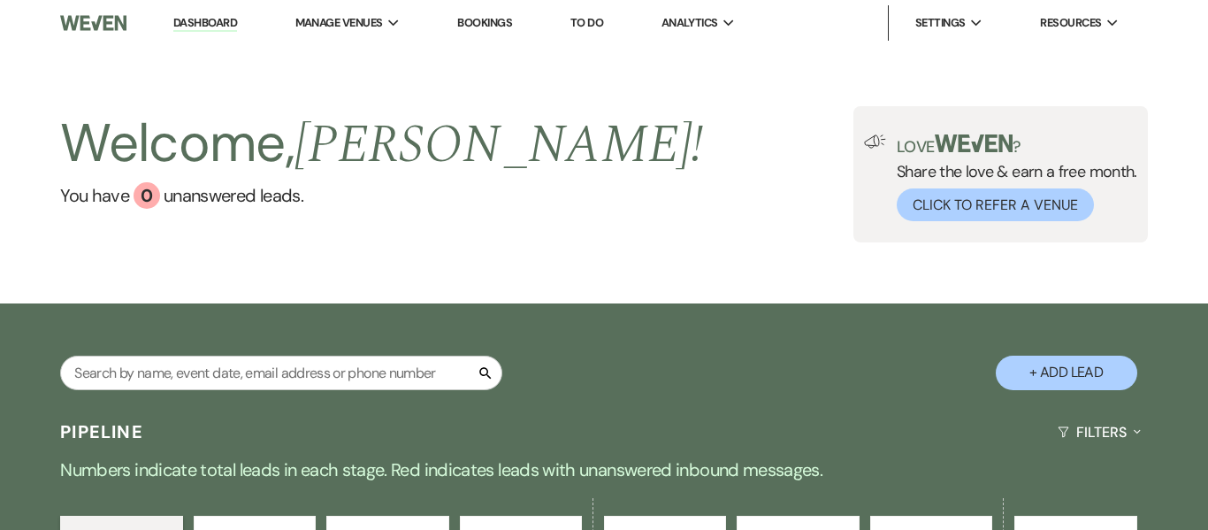
click at [211, 24] on link "Dashboard" at bounding box center [205, 23] width 64 height 17
click at [247, 374] on input "text" at bounding box center [281, 373] width 442 height 34
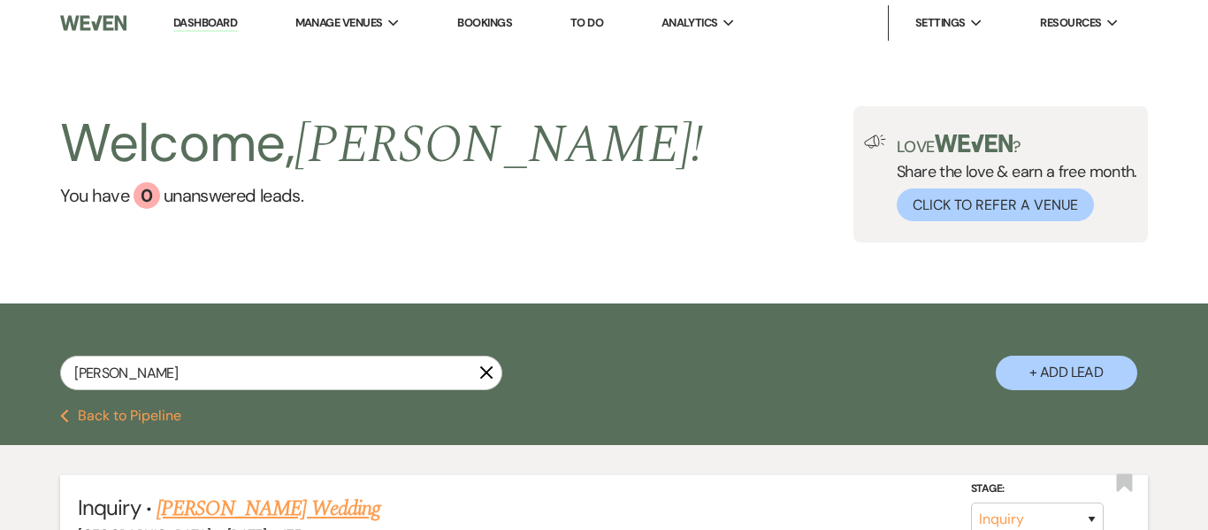
click at [219, 507] on link "[PERSON_NAME] Wedding" at bounding box center [269, 509] width 224 height 32
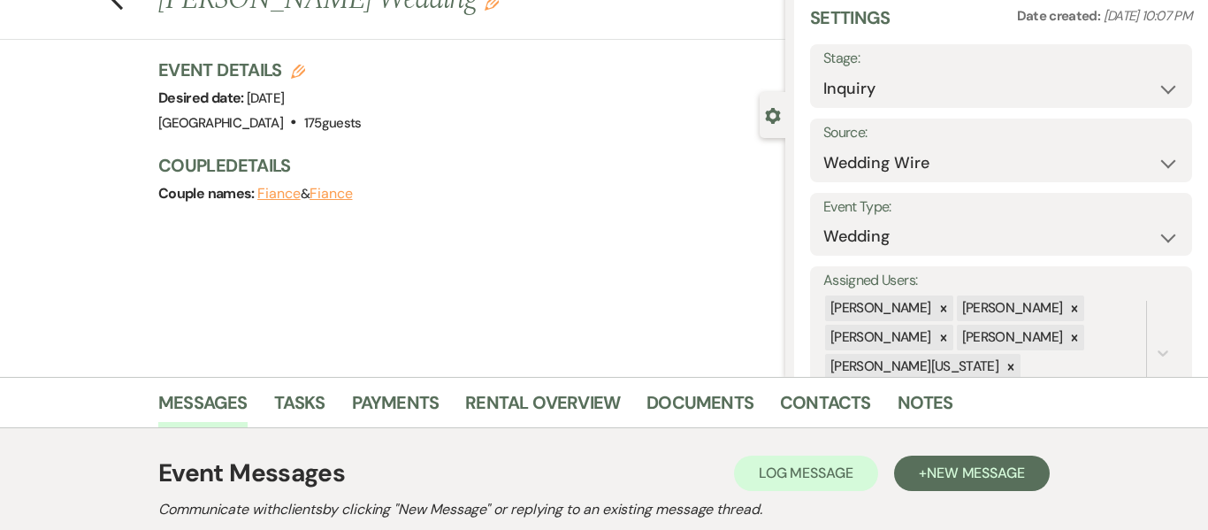
scroll to position [44, 0]
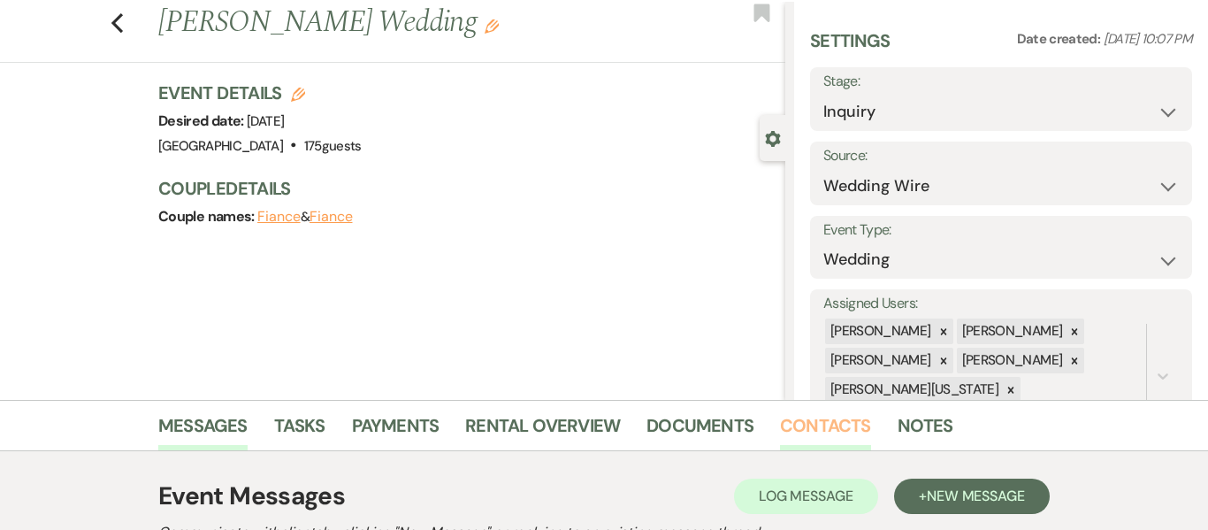
click at [833, 426] on link "Contacts" at bounding box center [825, 430] width 91 height 39
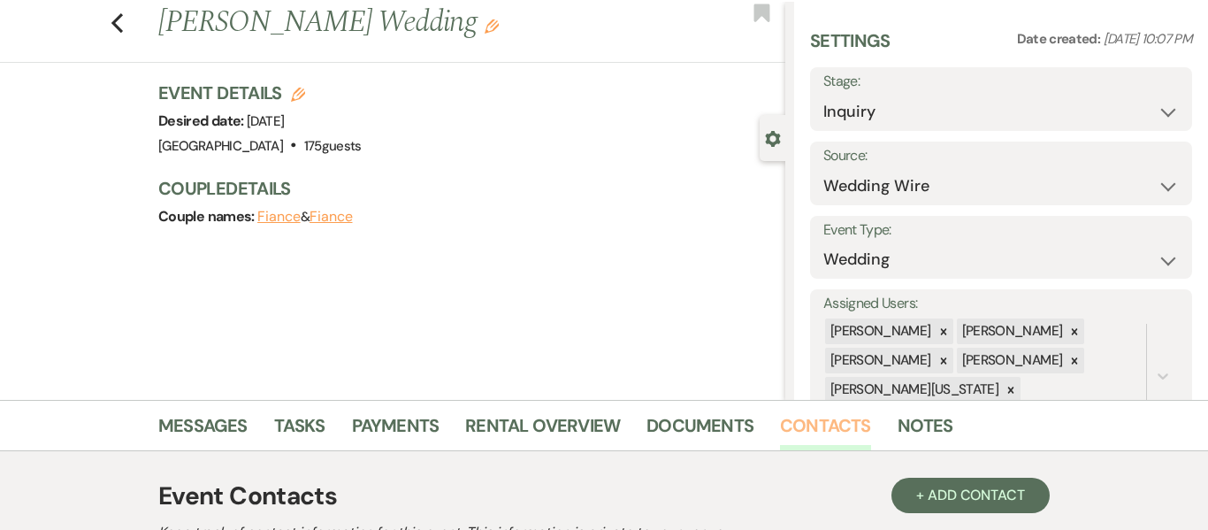
scroll to position [334, 0]
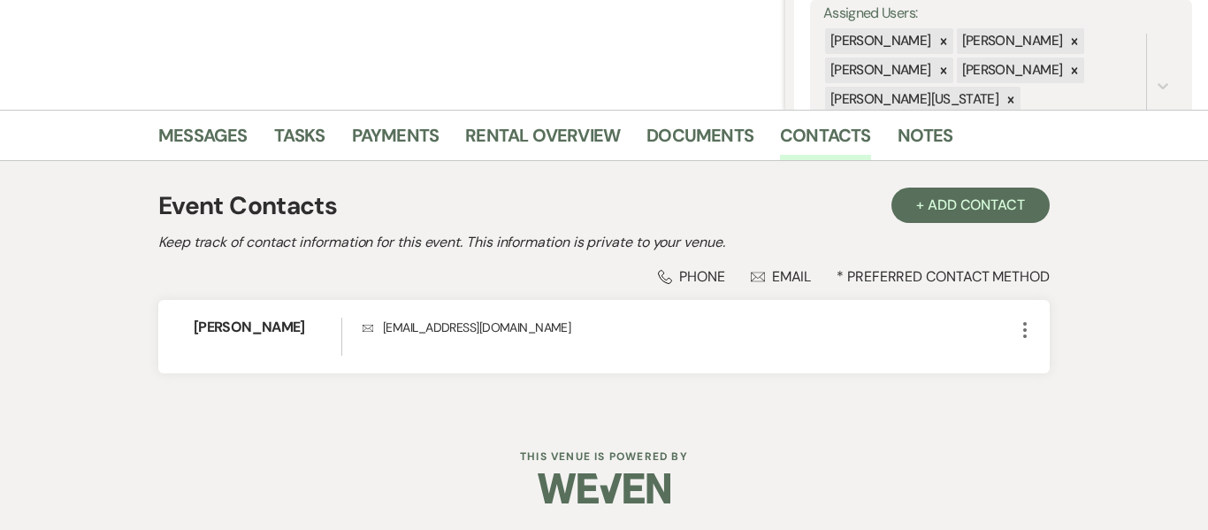
click at [693, 274] on div "Phone Phone" at bounding box center [691, 276] width 67 height 19
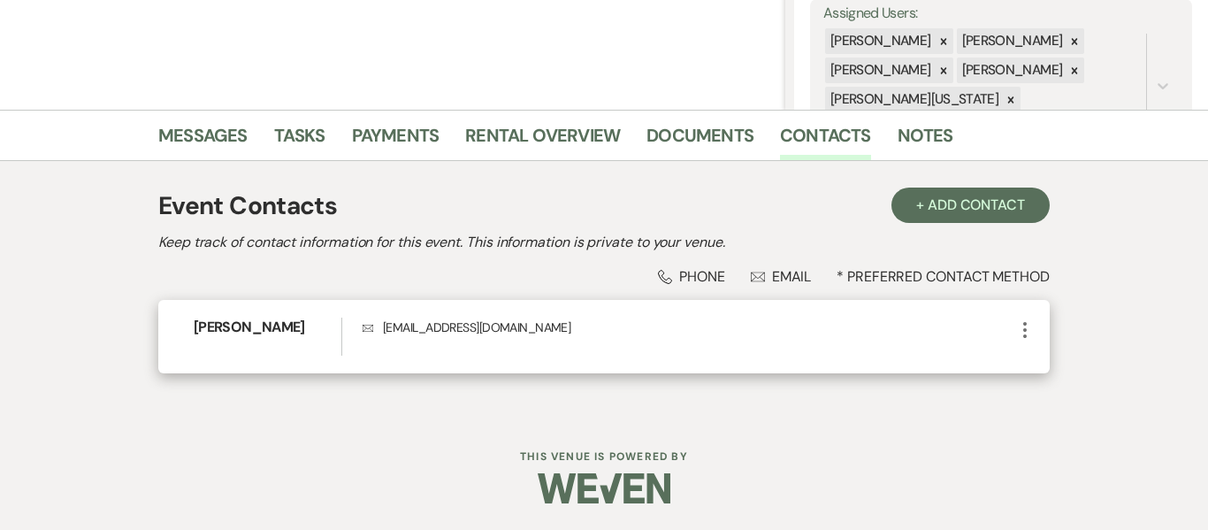
click at [1020, 328] on icon "More" at bounding box center [1024, 329] width 21 height 21
click at [1059, 362] on button "Pencil Edit" at bounding box center [1066, 364] width 105 height 30
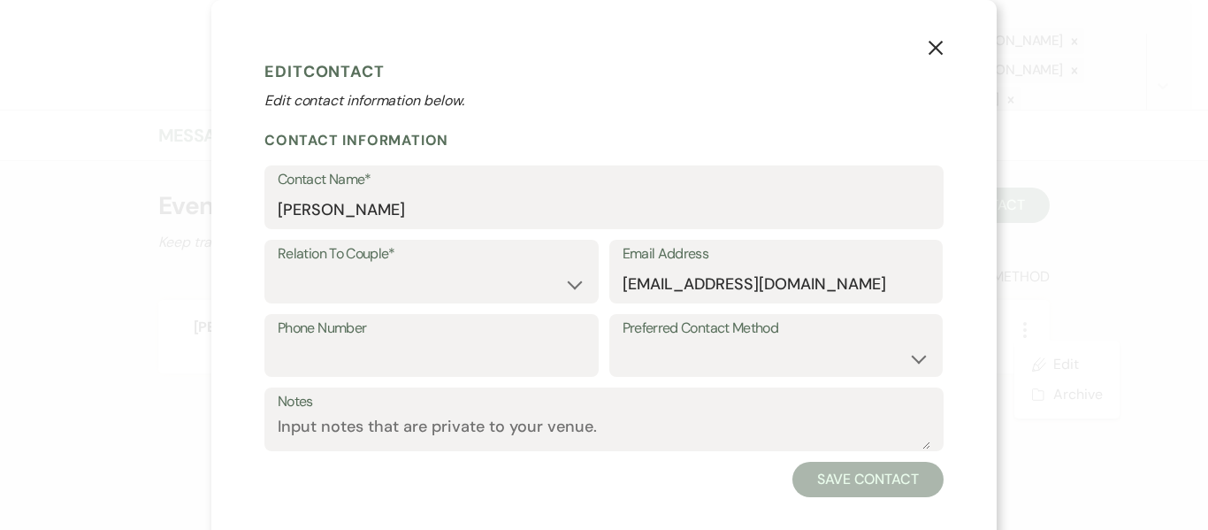
click at [928, 54] on icon "X" at bounding box center [936, 48] width 16 height 16
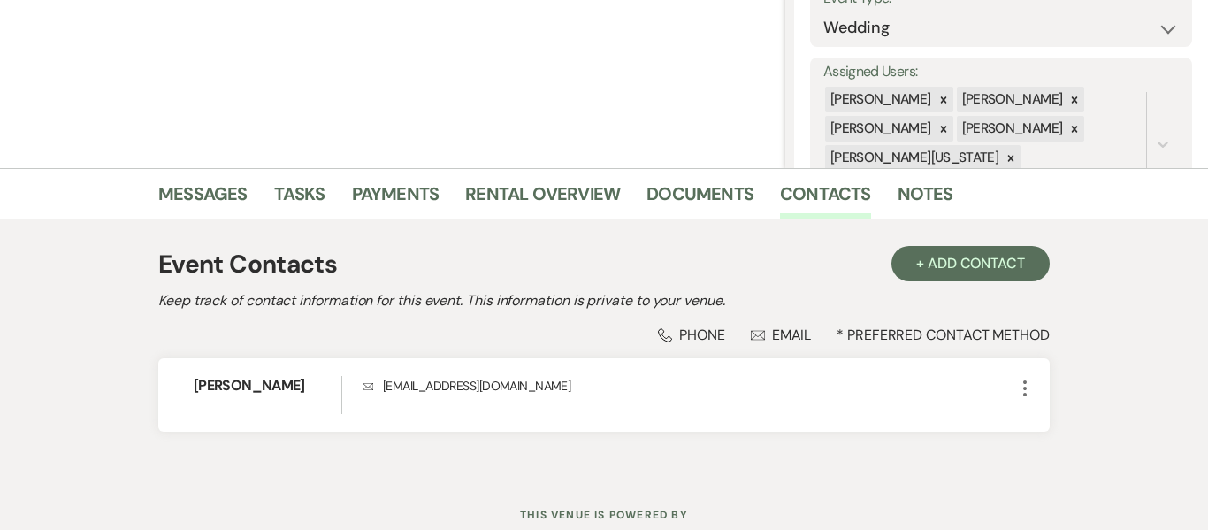
scroll to position [280, 0]
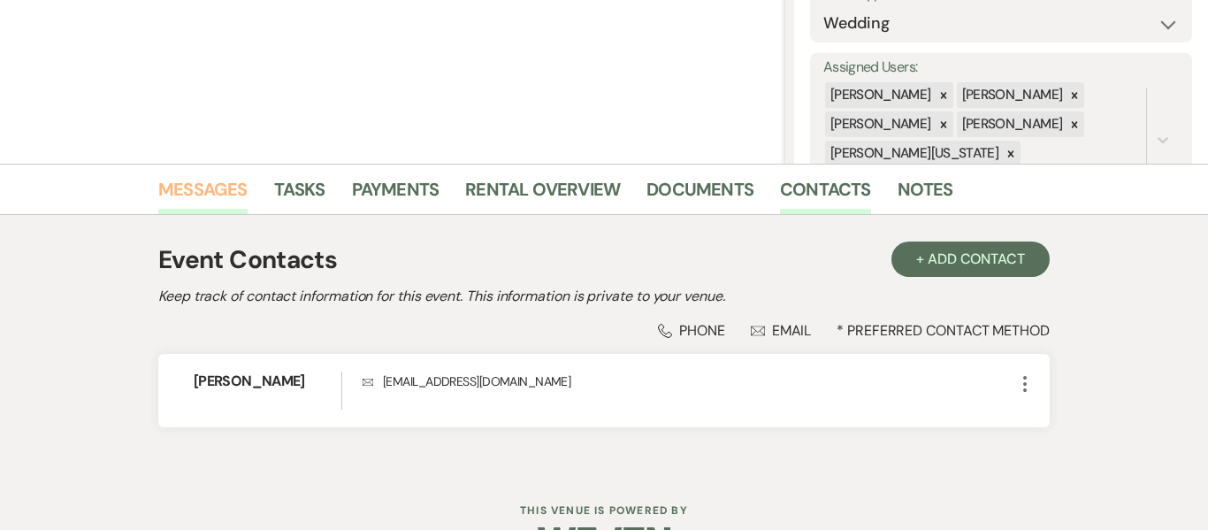
click at [226, 202] on link "Messages" at bounding box center [202, 194] width 89 height 39
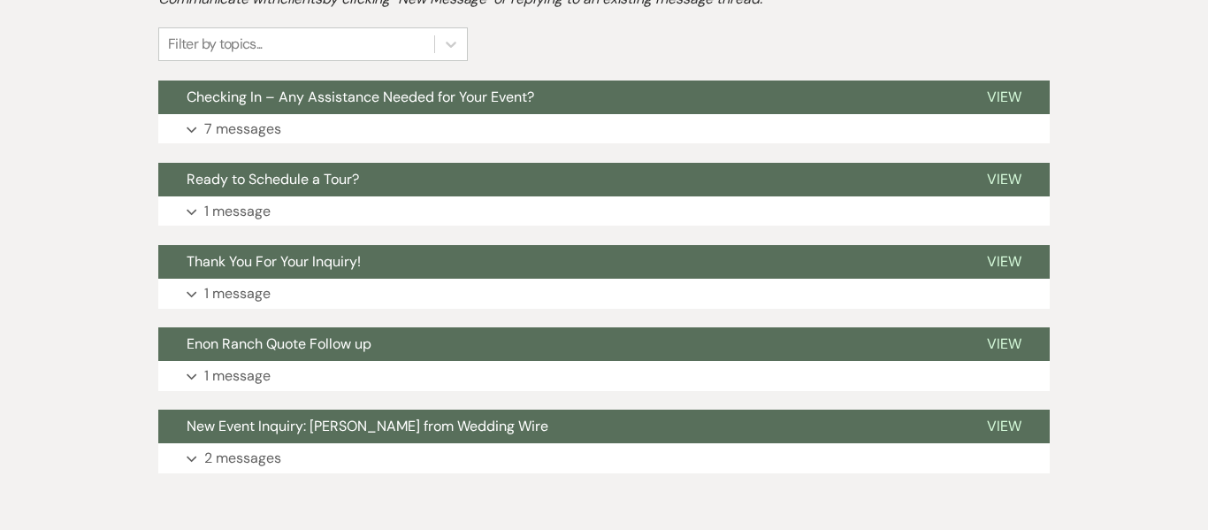
scroll to position [542, 0]
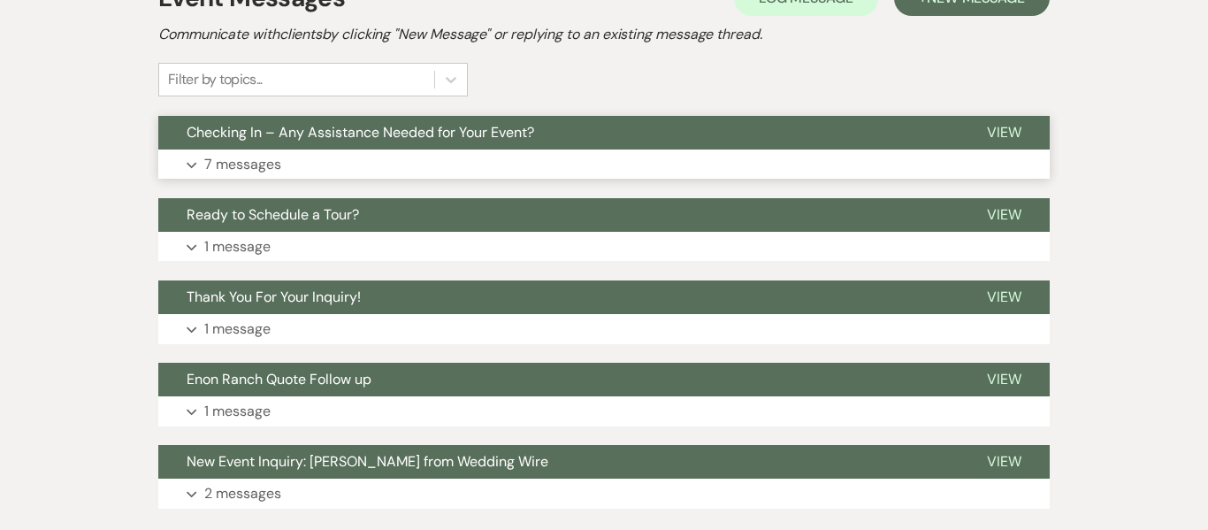
click at [363, 171] on button "Expand 7 messages" at bounding box center [603, 164] width 891 height 30
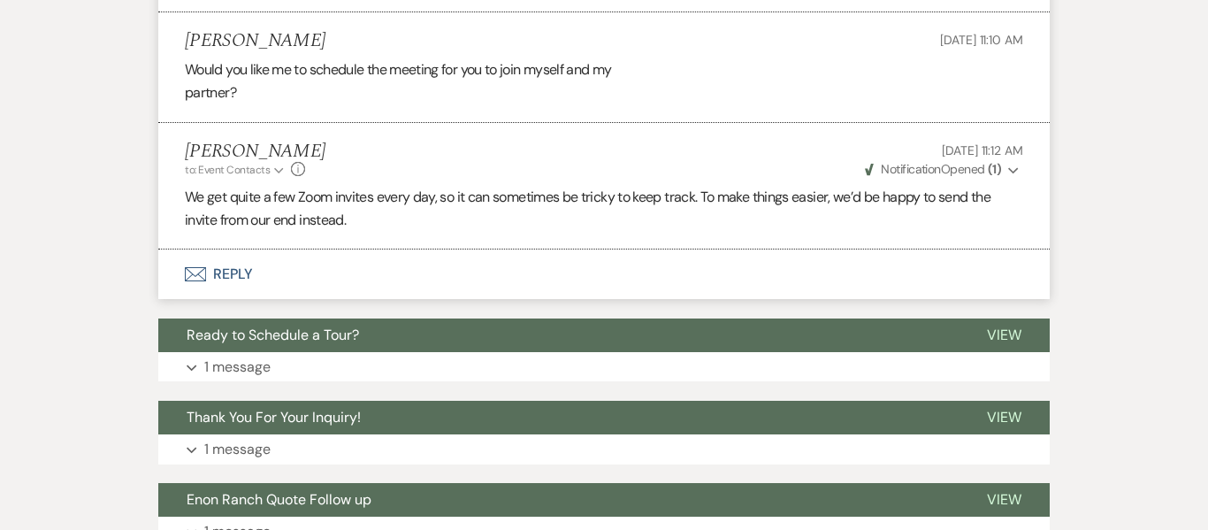
scroll to position [1687, 0]
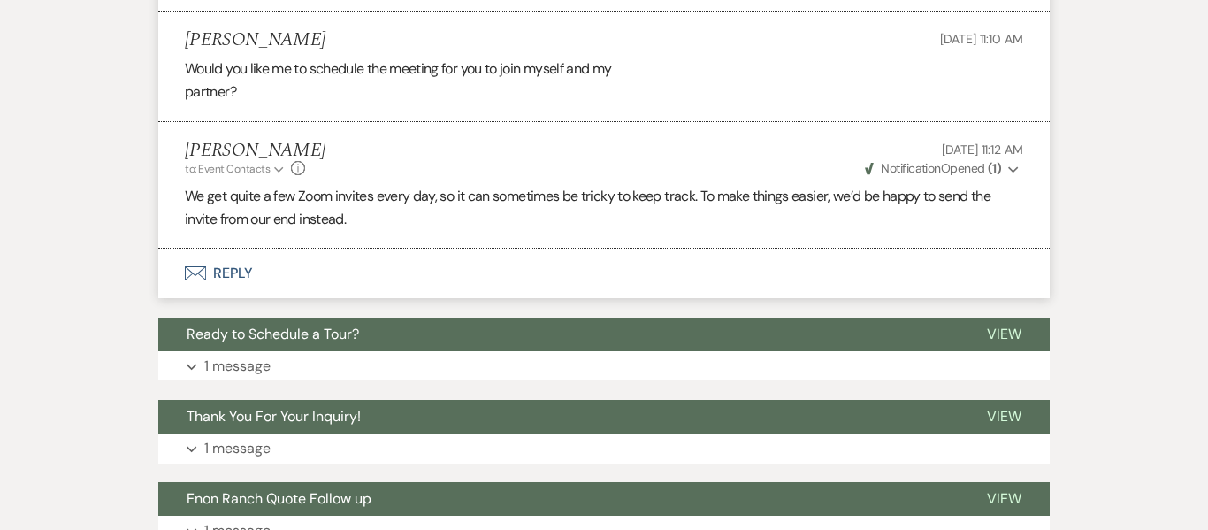
click at [218, 274] on button "Envelope Reply" at bounding box center [603, 274] width 891 height 50
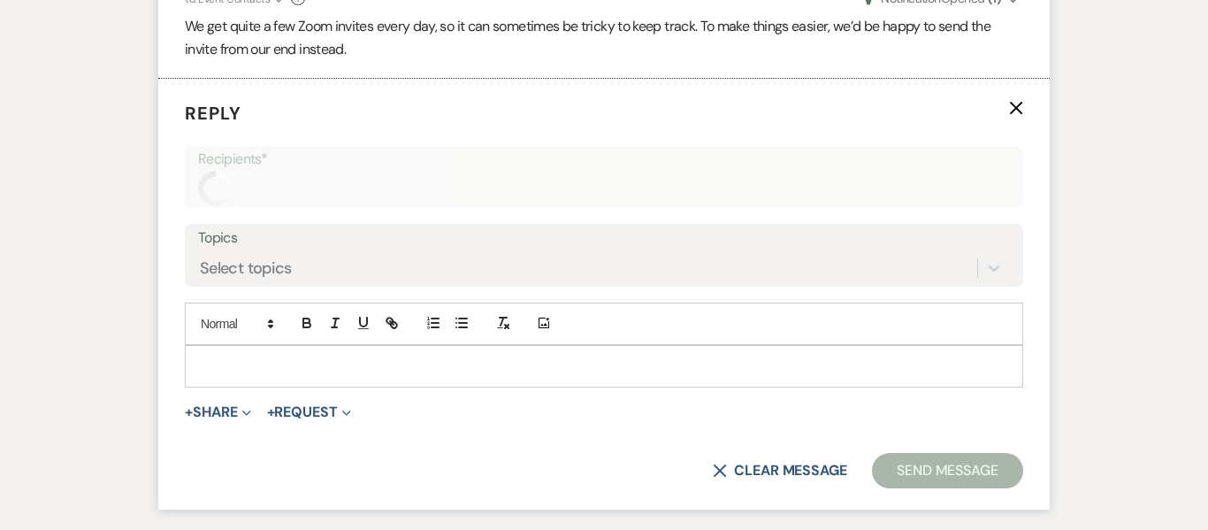
scroll to position [1886, 0]
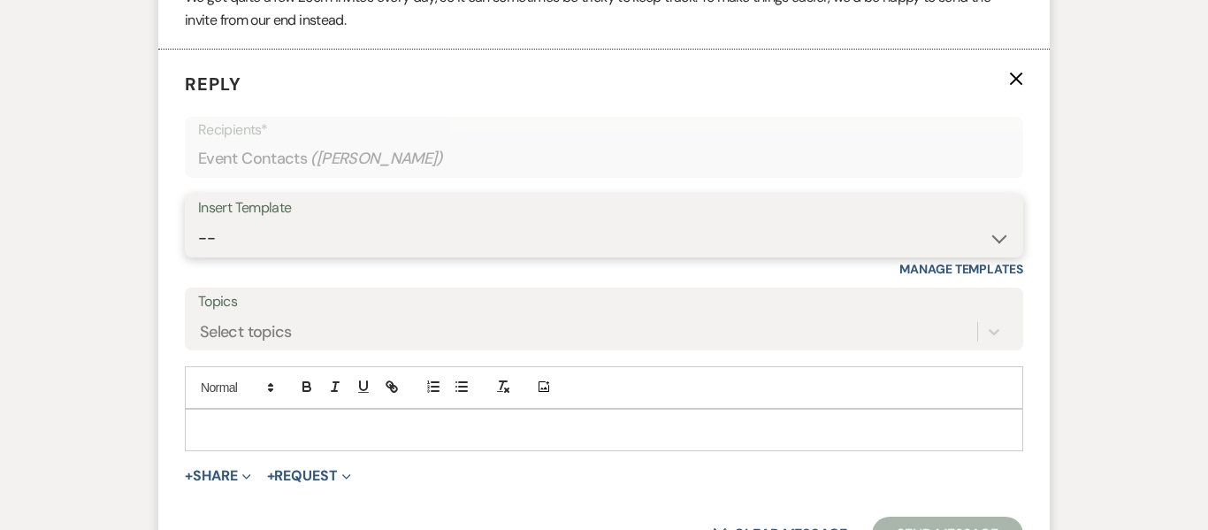
click at [356, 249] on select "-- Inquiry Follow Up Email #2 Contract Sending Template Payment Template Rental…" at bounding box center [604, 238] width 812 height 34
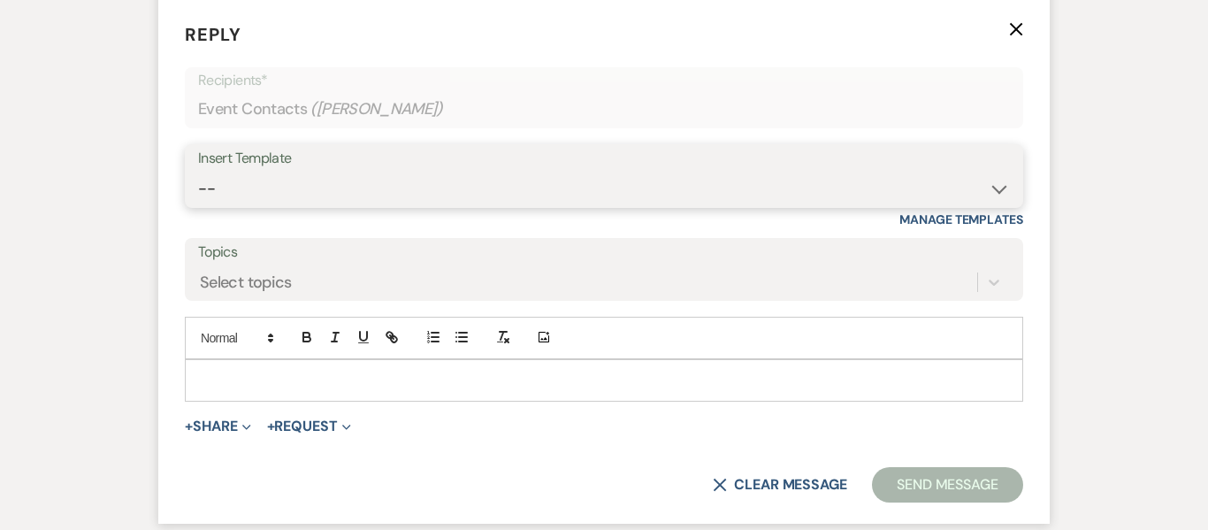
scroll to position [1936, 0]
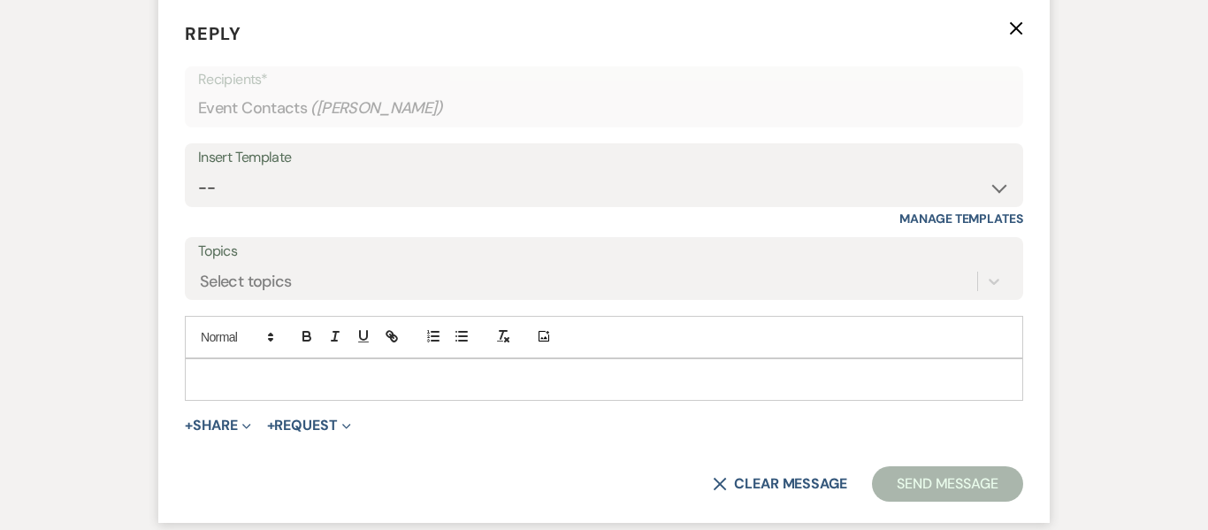
click at [344, 372] on p at bounding box center [604, 379] width 810 height 19
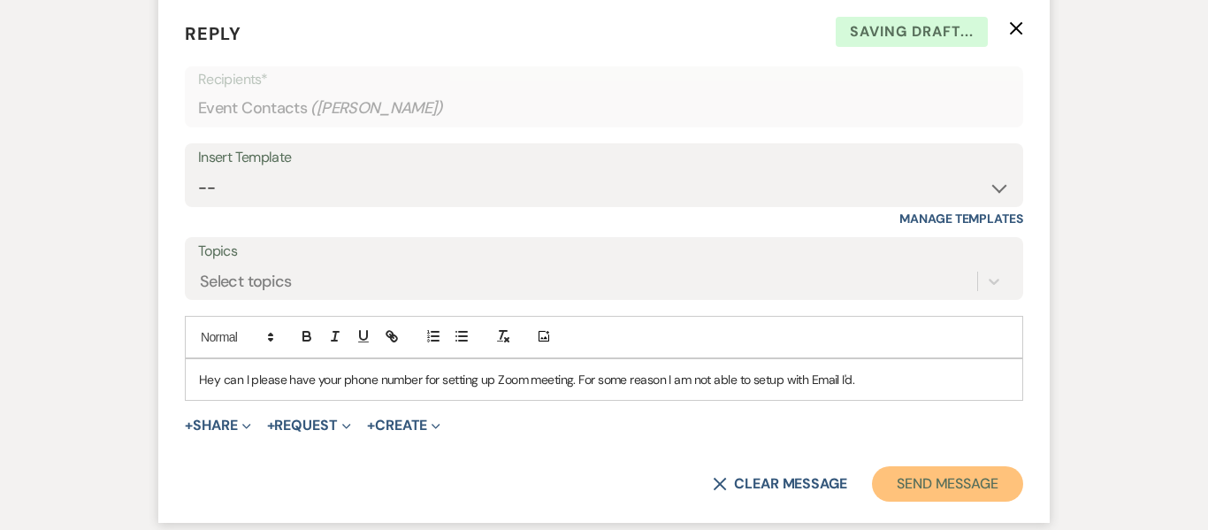
click at [952, 497] on button "Send Message" at bounding box center [947, 483] width 151 height 35
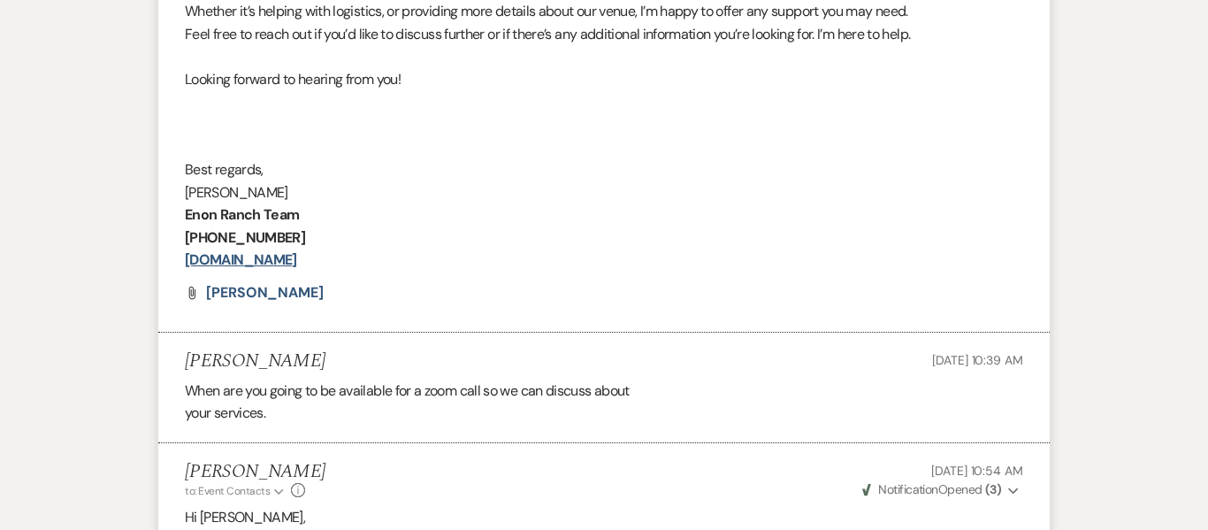
scroll to position [0, 0]
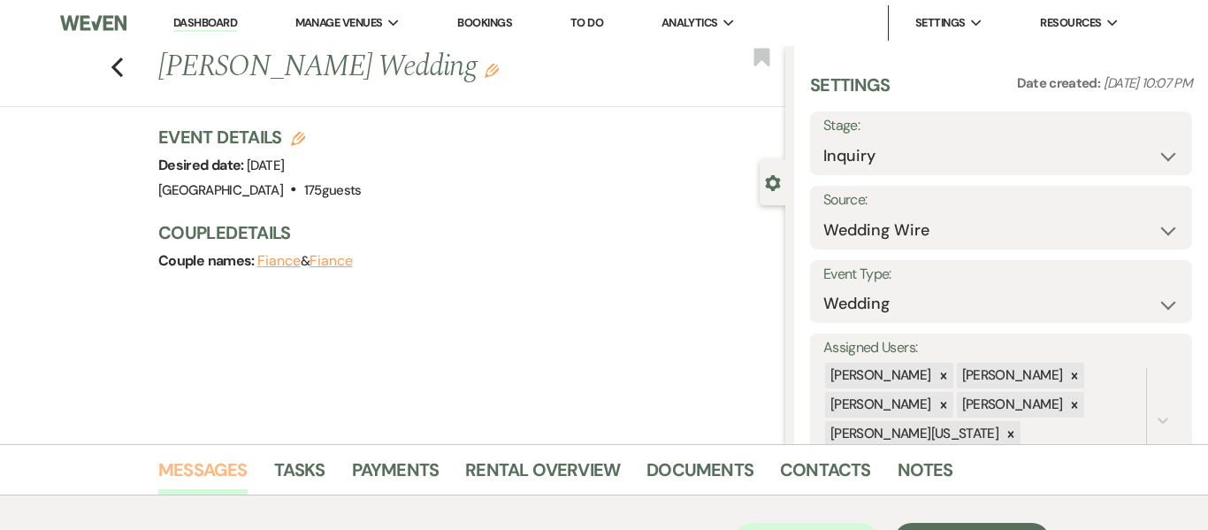
click at [216, 475] on link "Messages" at bounding box center [202, 474] width 89 height 39
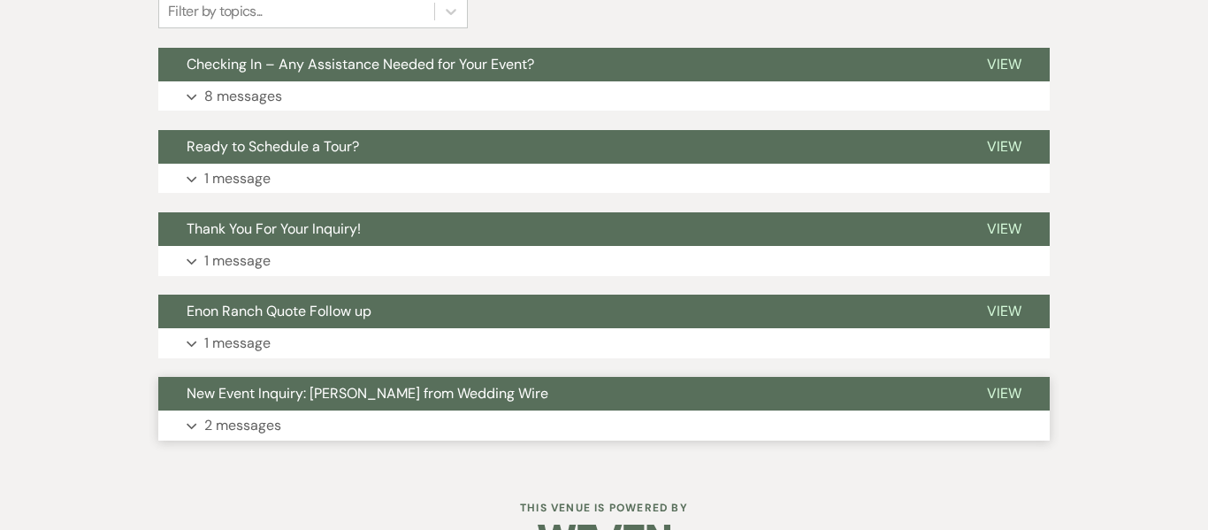
click at [361, 424] on button "Expand 2 messages" at bounding box center [603, 425] width 891 height 30
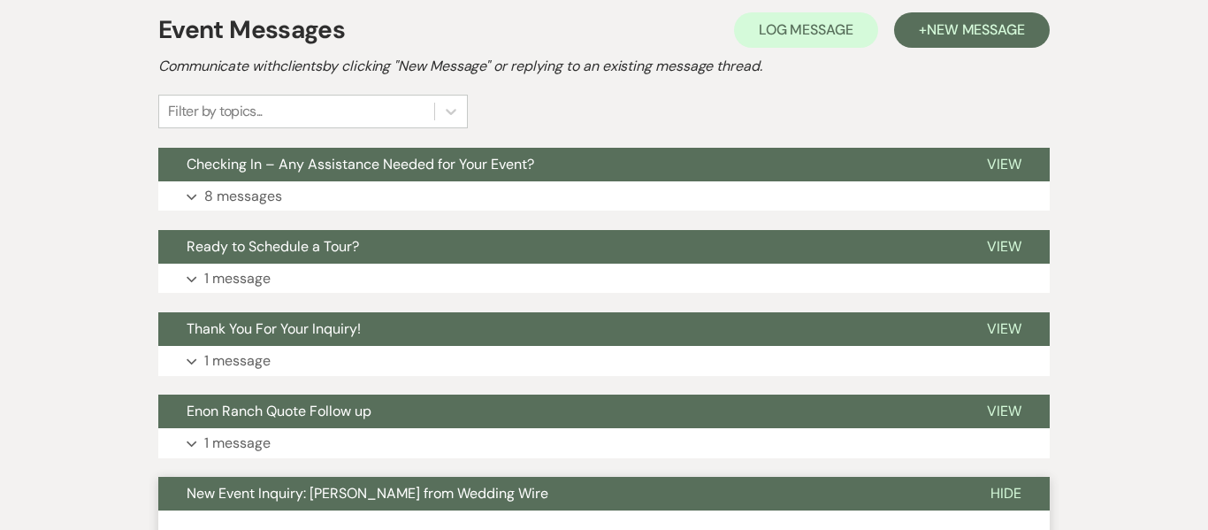
scroll to position [496, 0]
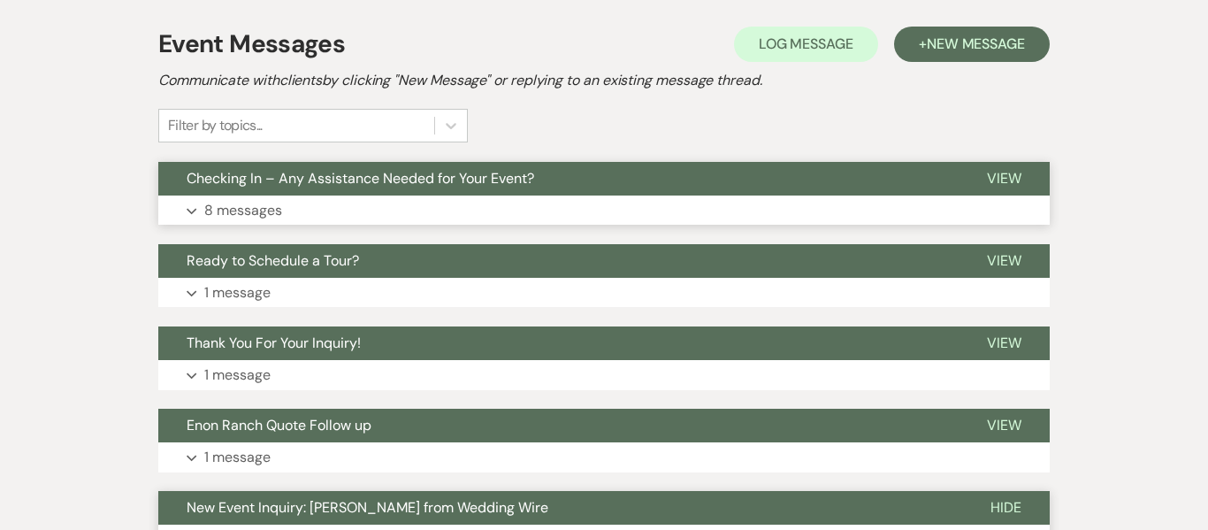
click at [356, 208] on button "Expand 8 messages" at bounding box center [603, 210] width 891 height 30
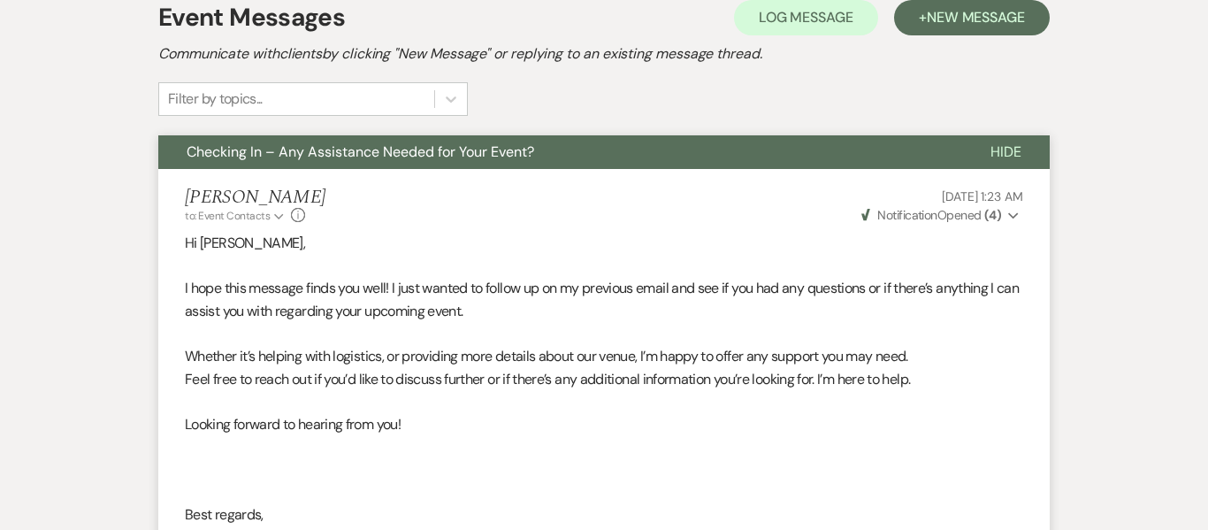
scroll to position [526, 0]
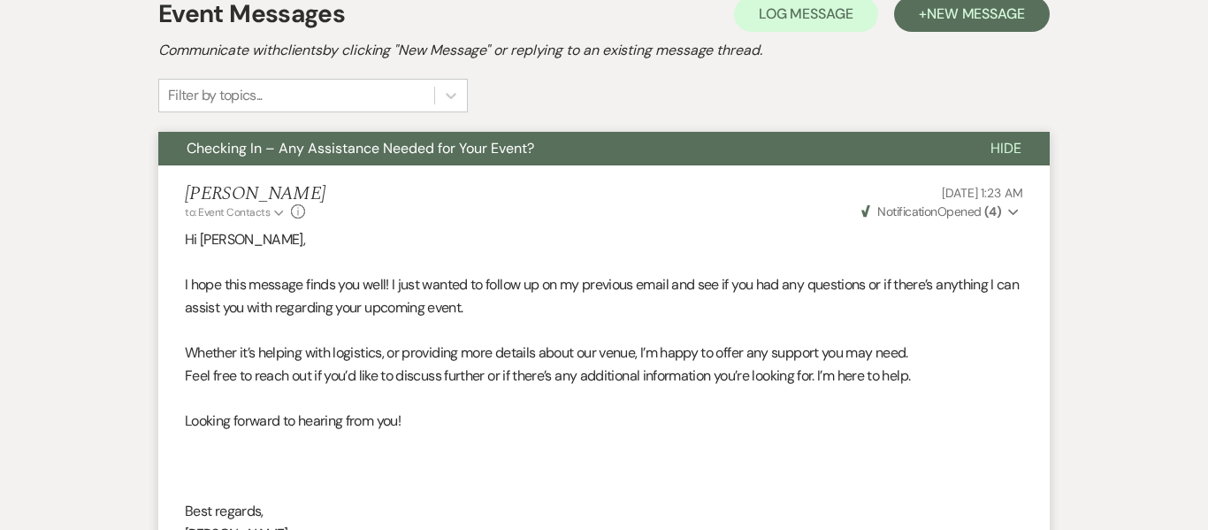
click at [424, 160] on button "Checking In – Any Assistance Needed for Your Event?" at bounding box center [560, 149] width 804 height 34
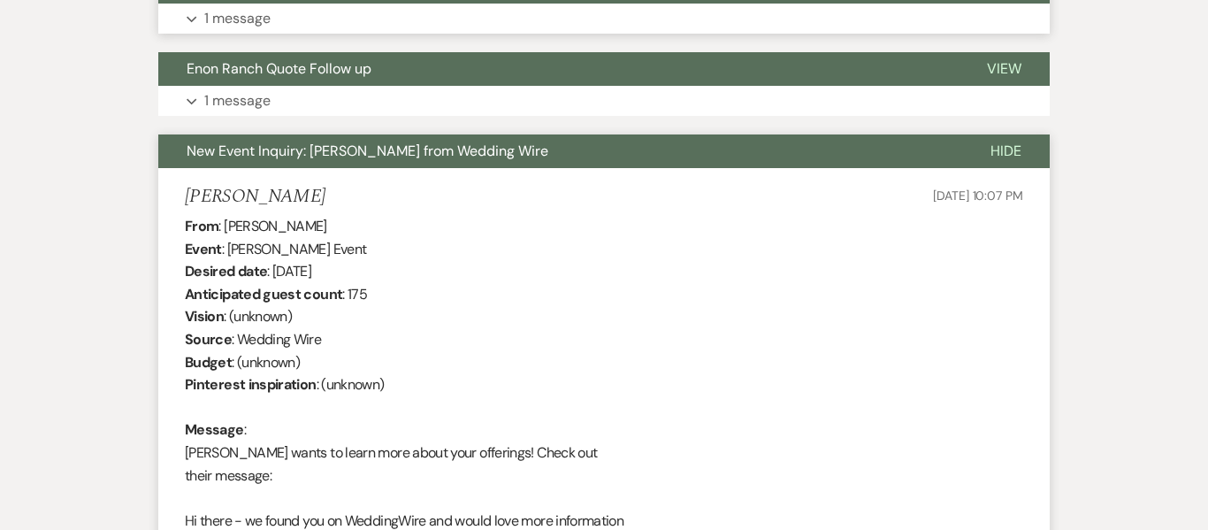
scroll to position [839, 0]
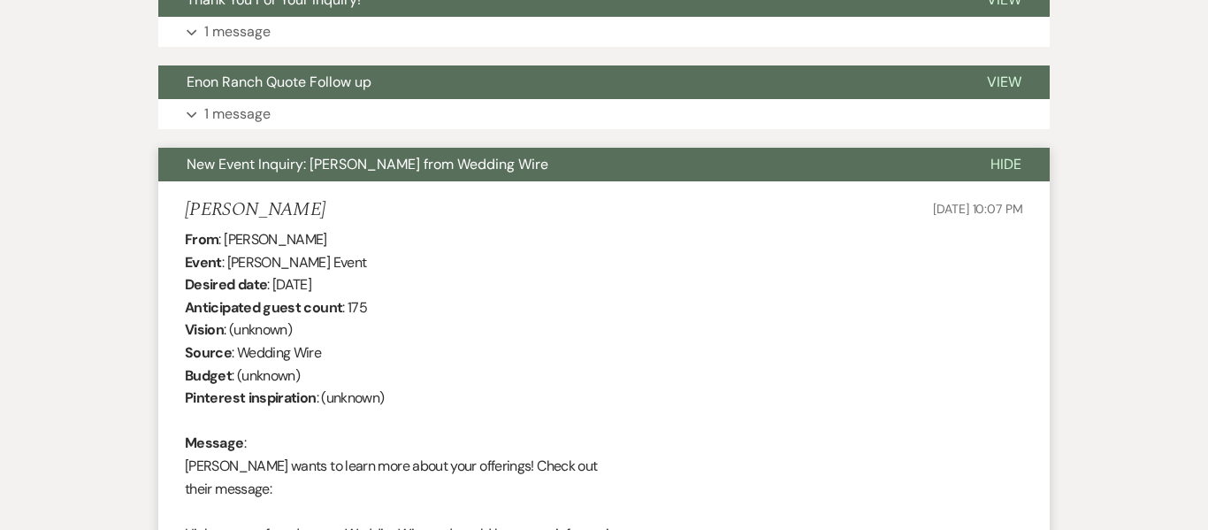
click at [429, 172] on span "New Event Inquiry: [PERSON_NAME] from Wedding Wire" at bounding box center [368, 164] width 362 height 19
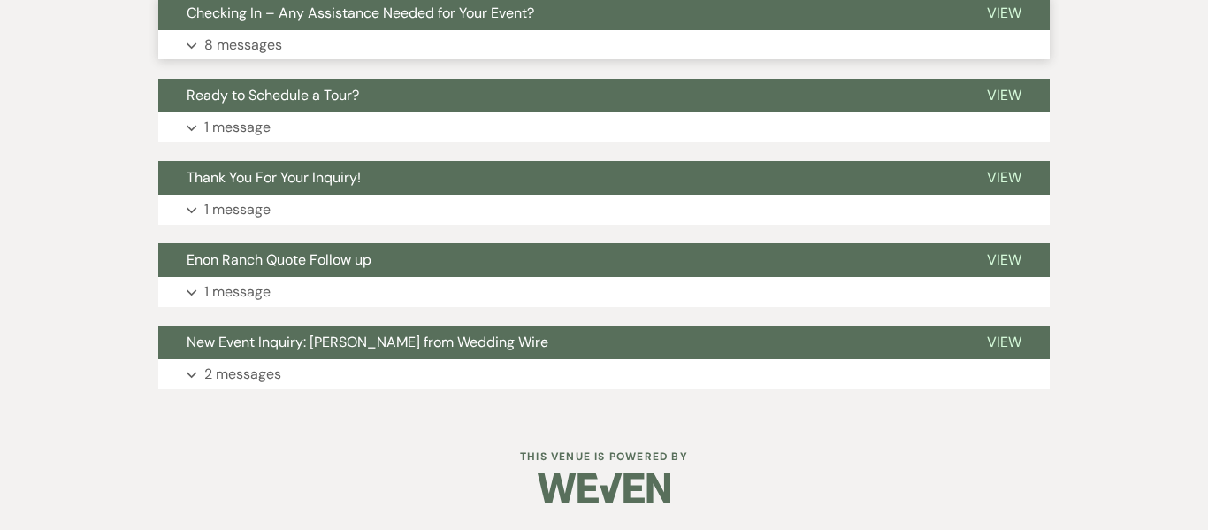
click at [328, 44] on button "Expand 8 messages" at bounding box center [603, 45] width 891 height 30
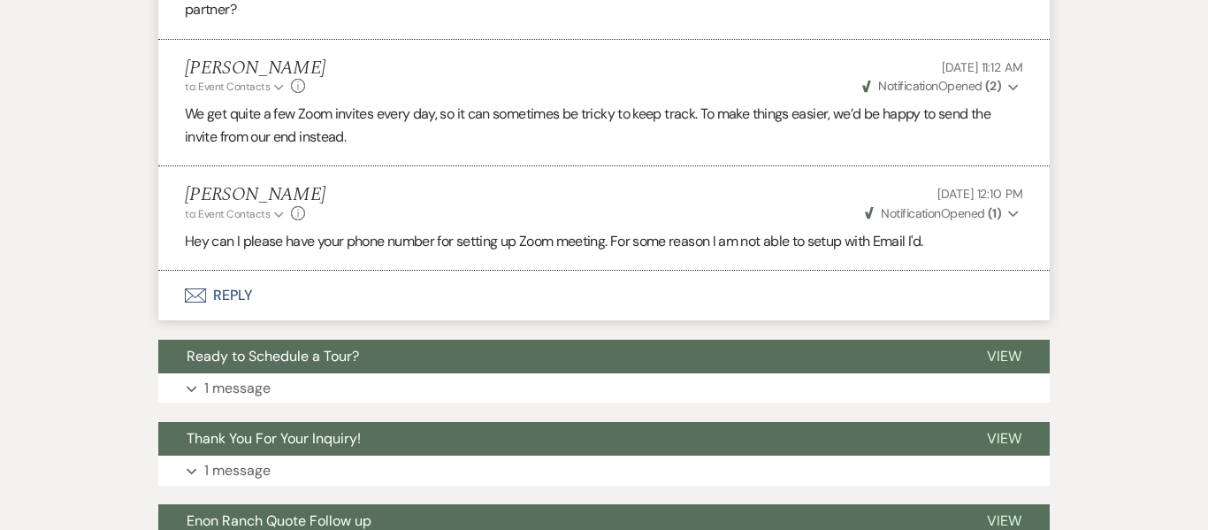
scroll to position [1773, 0]
